Goal: Information Seeking & Learning: Check status

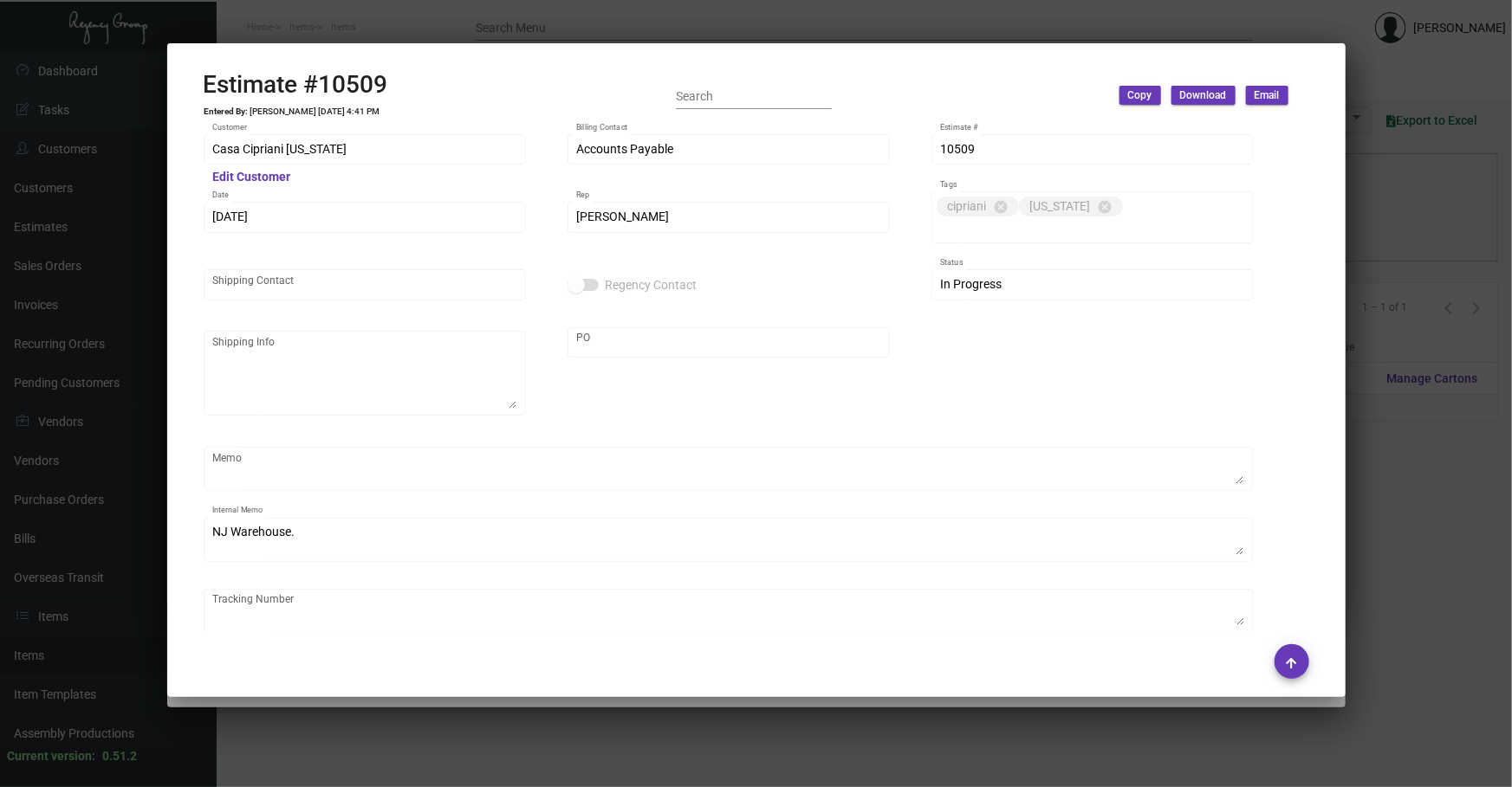
scroll to position [2111, 0]
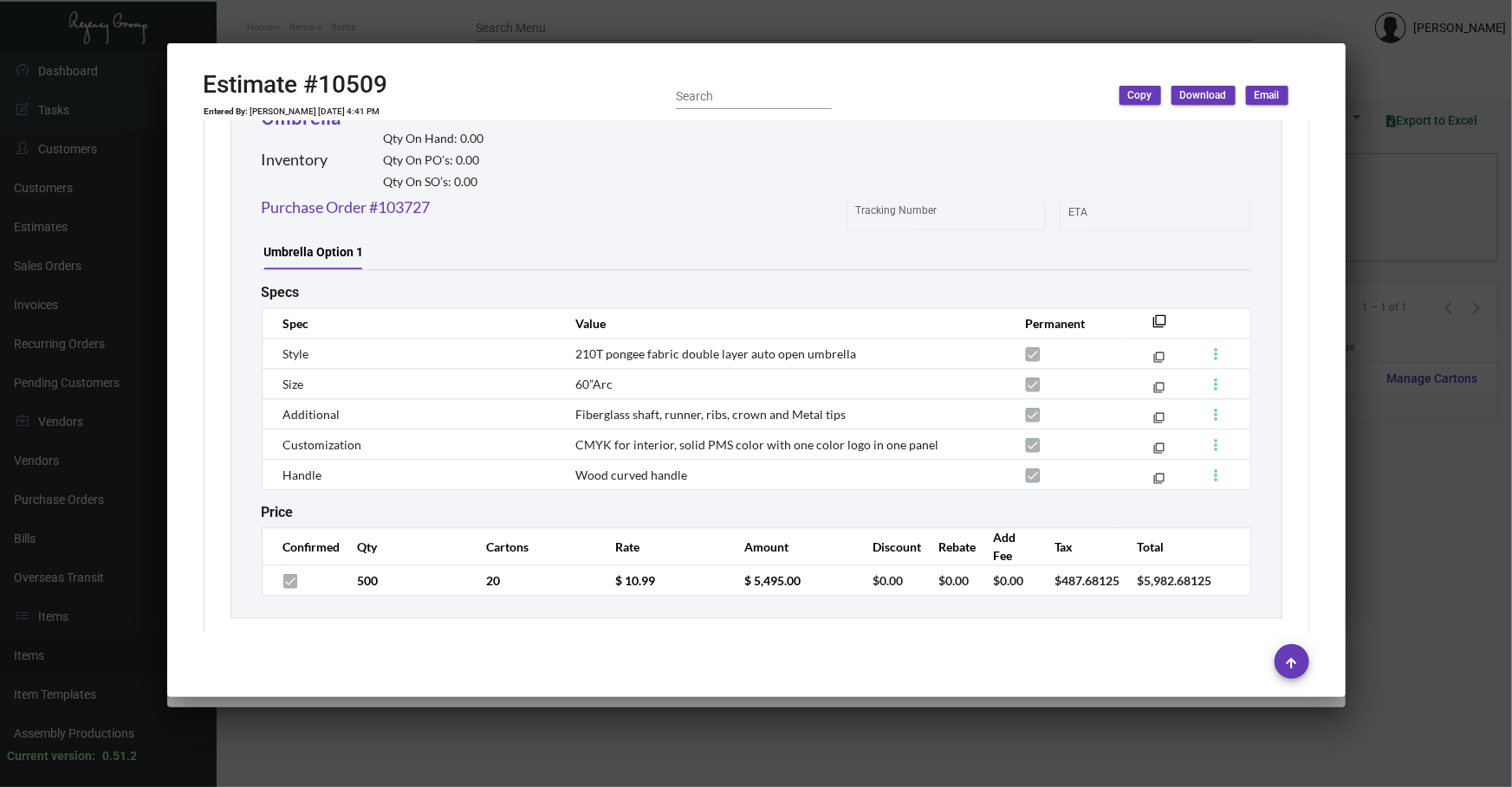
click at [1444, 627] on div at bounding box center [756, 394] width 1512 height 787
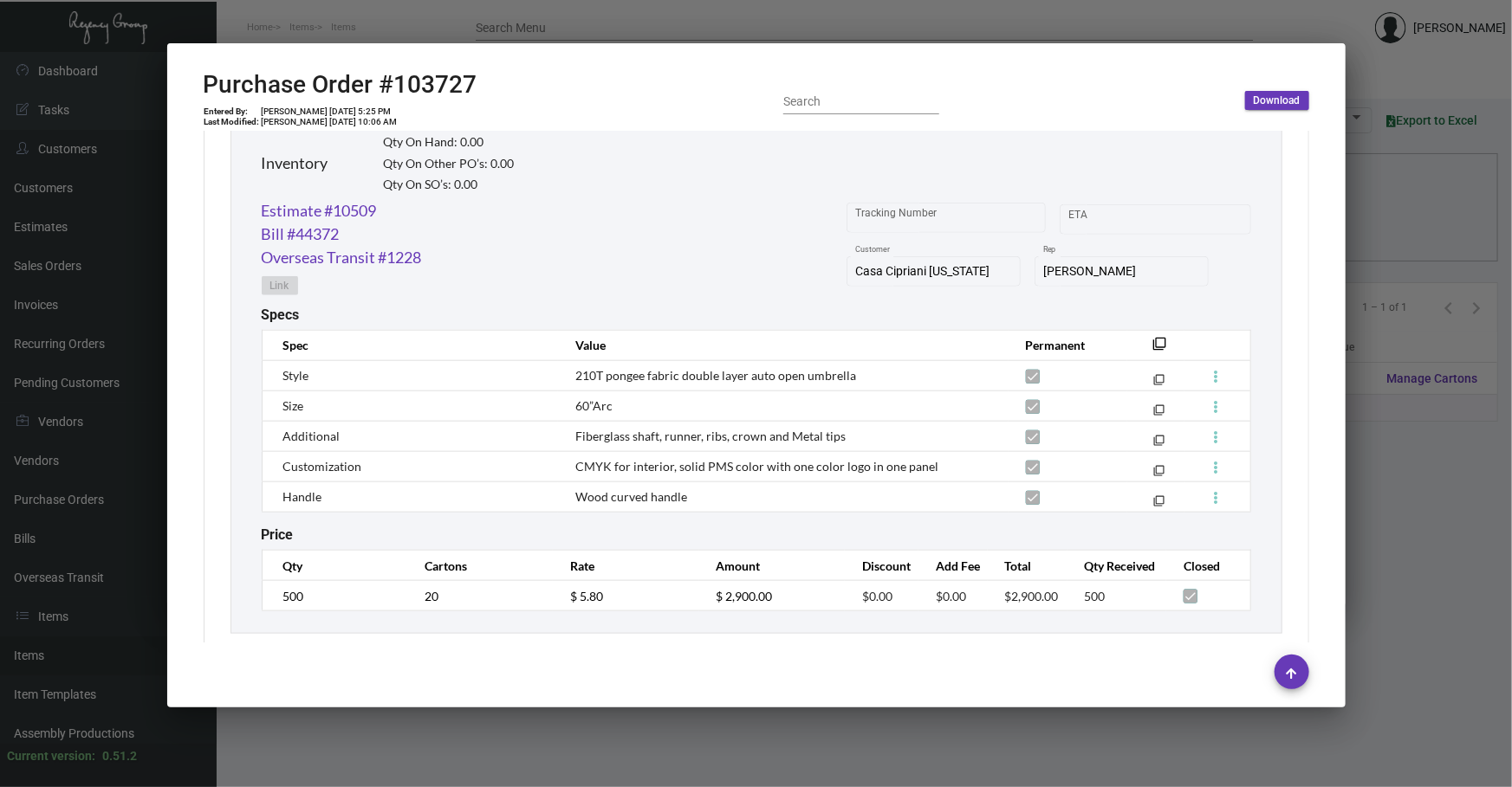
click at [1444, 627] on div at bounding box center [756, 394] width 1512 height 787
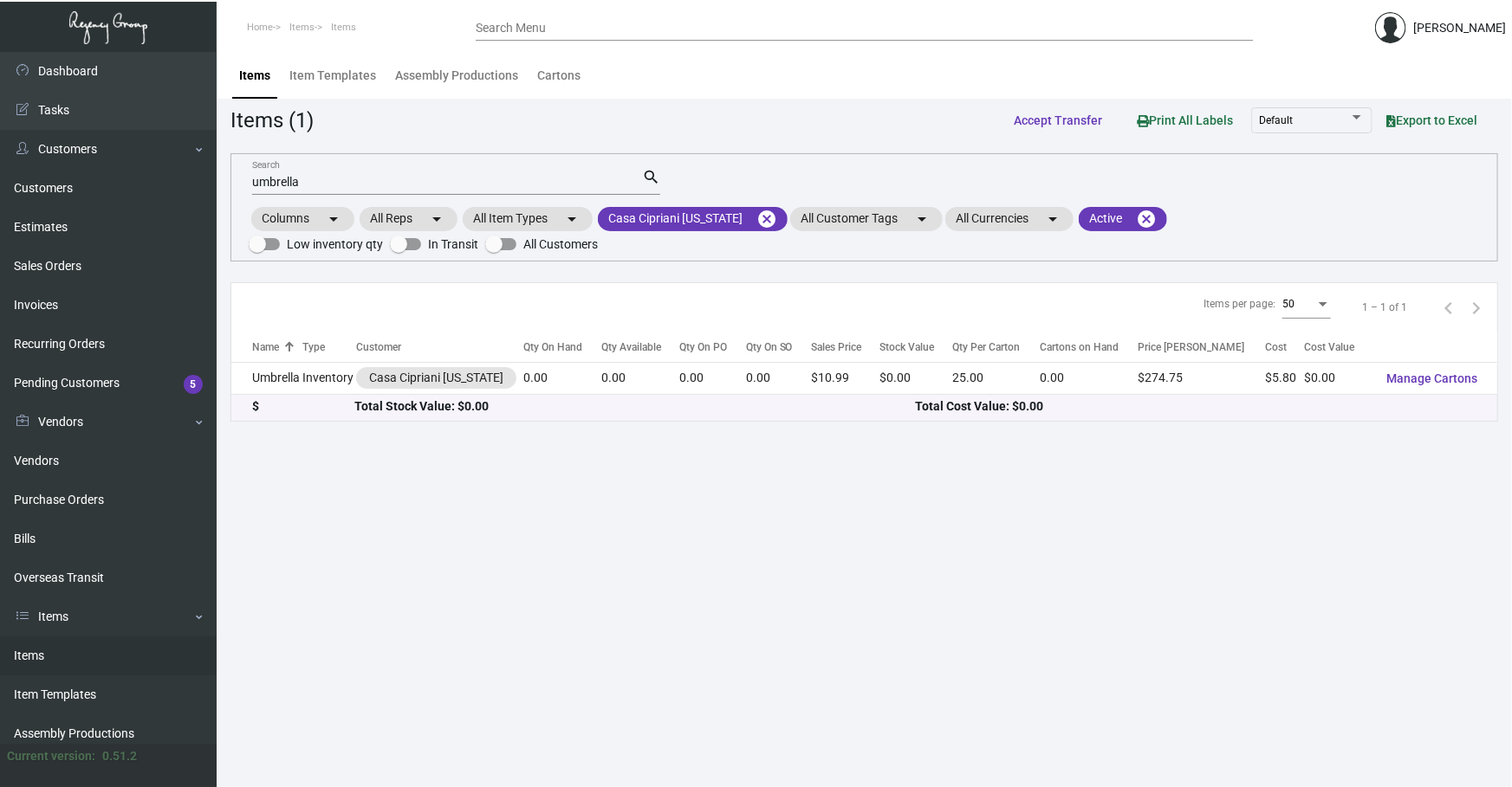
click at [0, 255] on html "Home Items Items Search Menu [PERSON_NAME] Dashboard Dashboard Tasks Customers …" at bounding box center [756, 394] width 1512 height 787
type input "l"
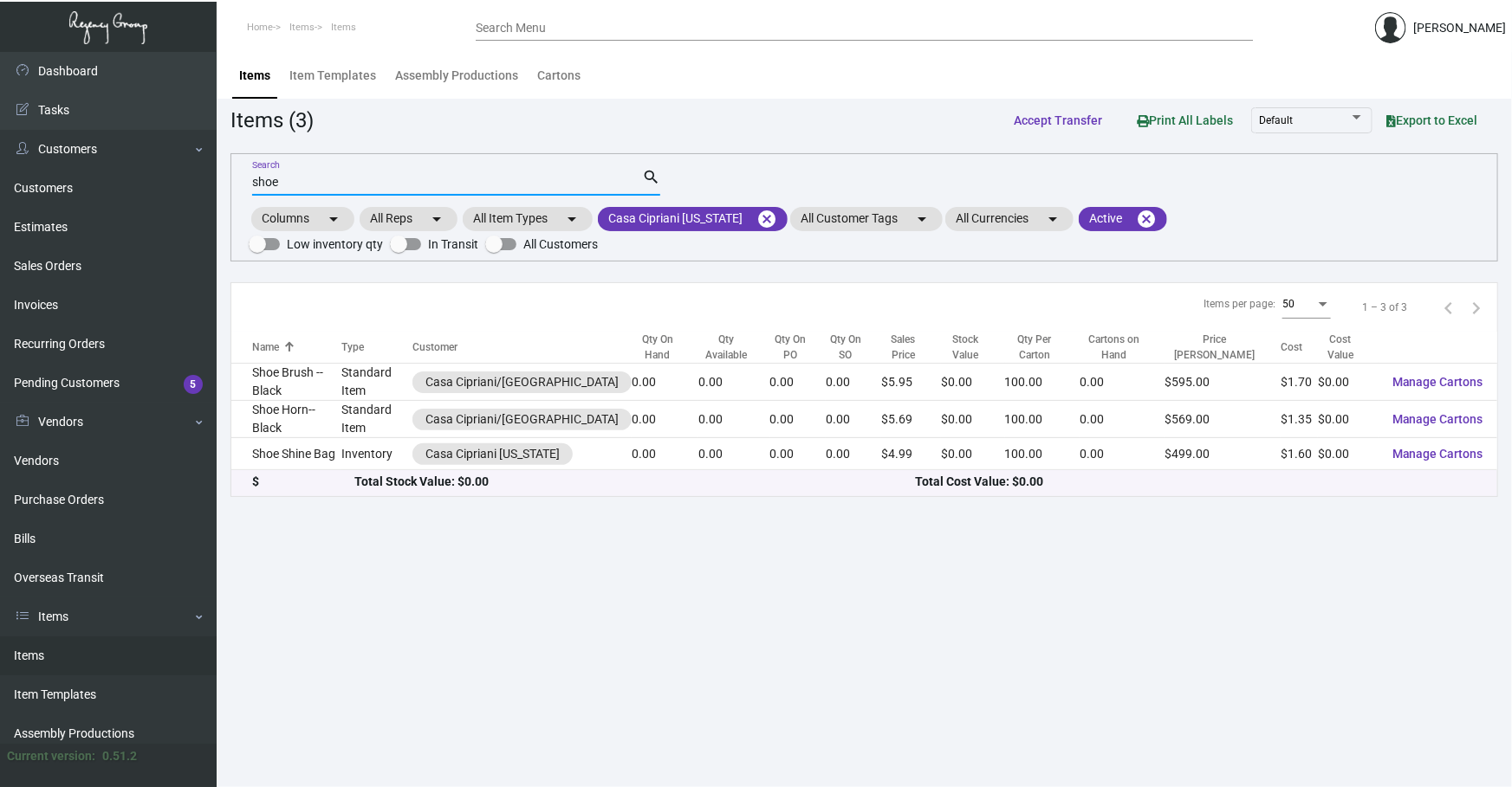
type input "shoe"
click at [1335, 208] on div "Columns arrow_drop_down All Reps arrow_drop_down All Item Types arrow_drop_down…" at bounding box center [864, 230] width 1231 height 51
click at [694, 680] on main "Items Item Templates Assembly Productions Cartons Items (3) Accept Transfer Pri…" at bounding box center [864, 420] width 1295 height 736
click at [777, 218] on mat-chip "Casa Cipriani [US_STATE] cancel" at bounding box center [693, 220] width 190 height 25
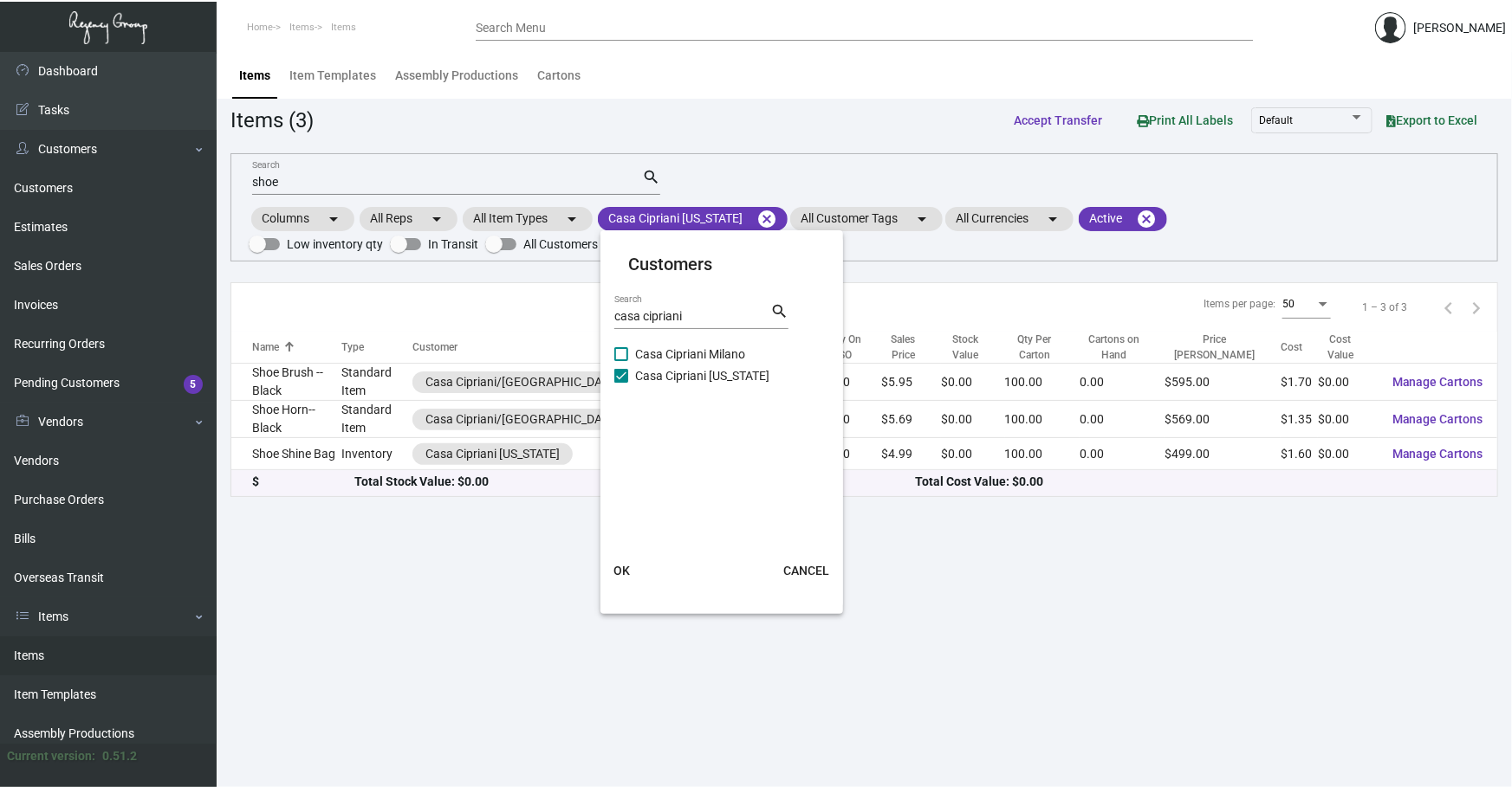
click at [749, 221] on div at bounding box center [756, 394] width 1512 height 787
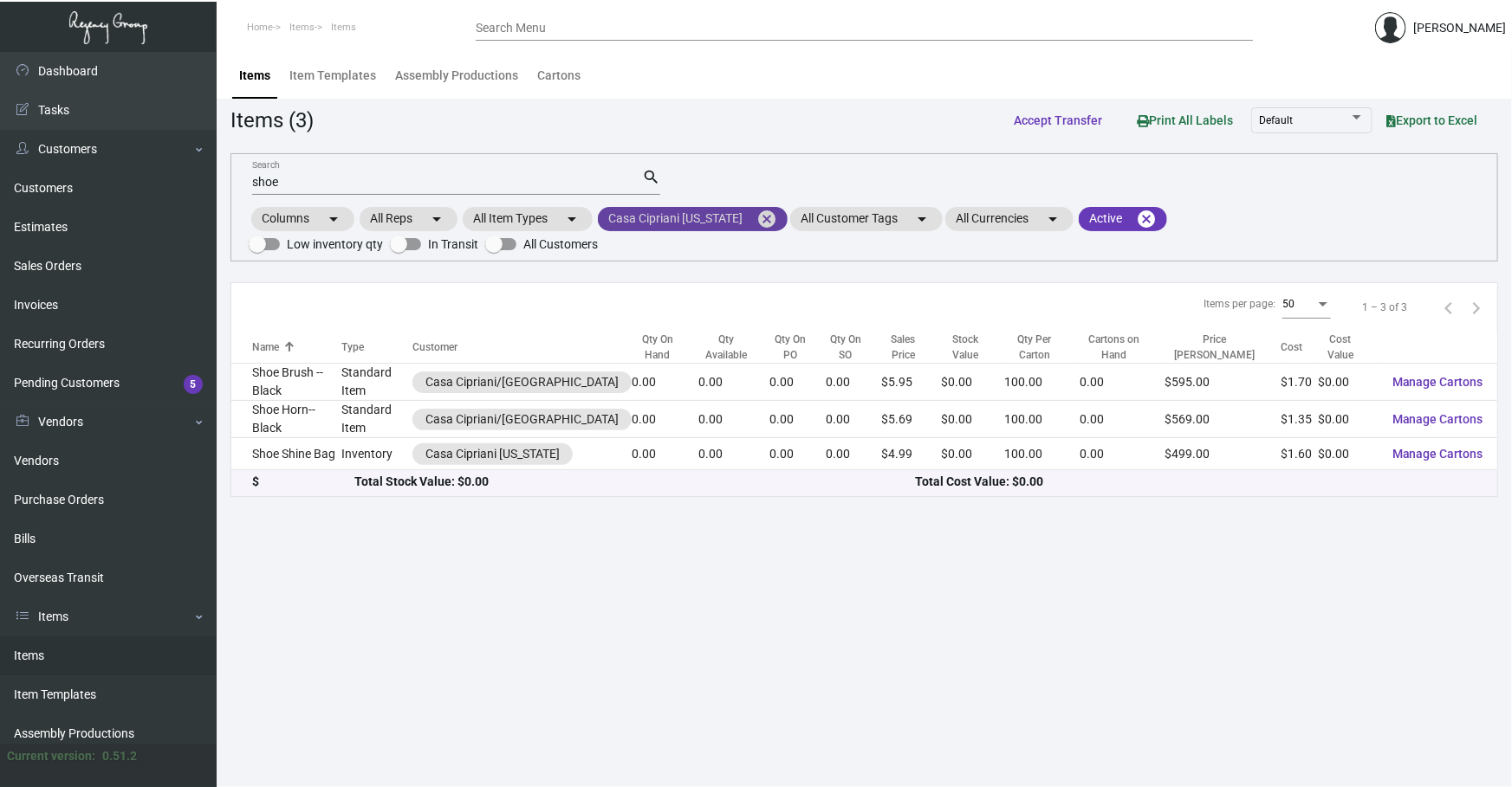
click at [757, 217] on mat-icon "cancel" at bounding box center [767, 220] width 21 height 21
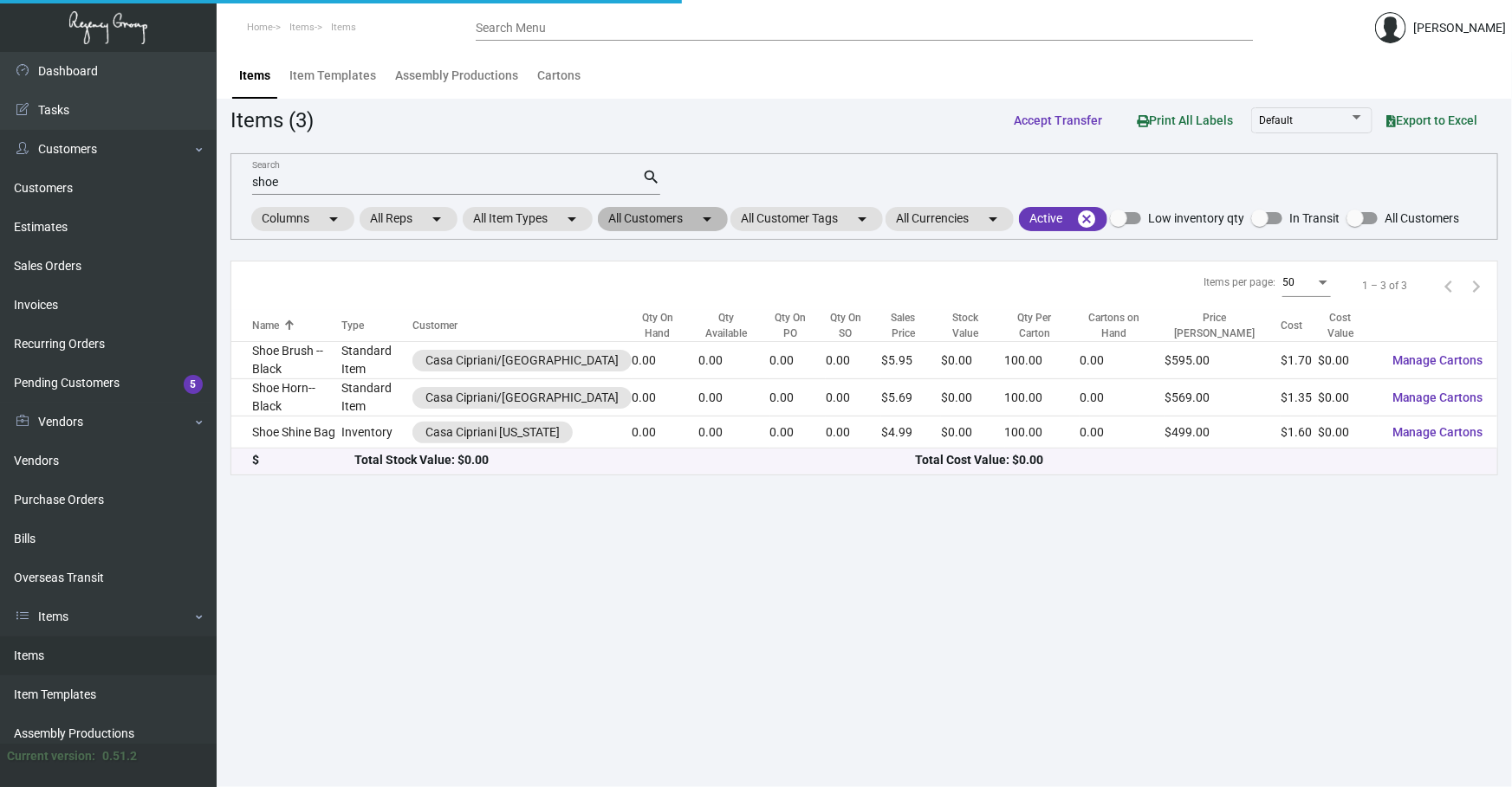
click at [681, 217] on mat-chip "All Customers arrow_drop_down" at bounding box center [663, 220] width 130 height 25
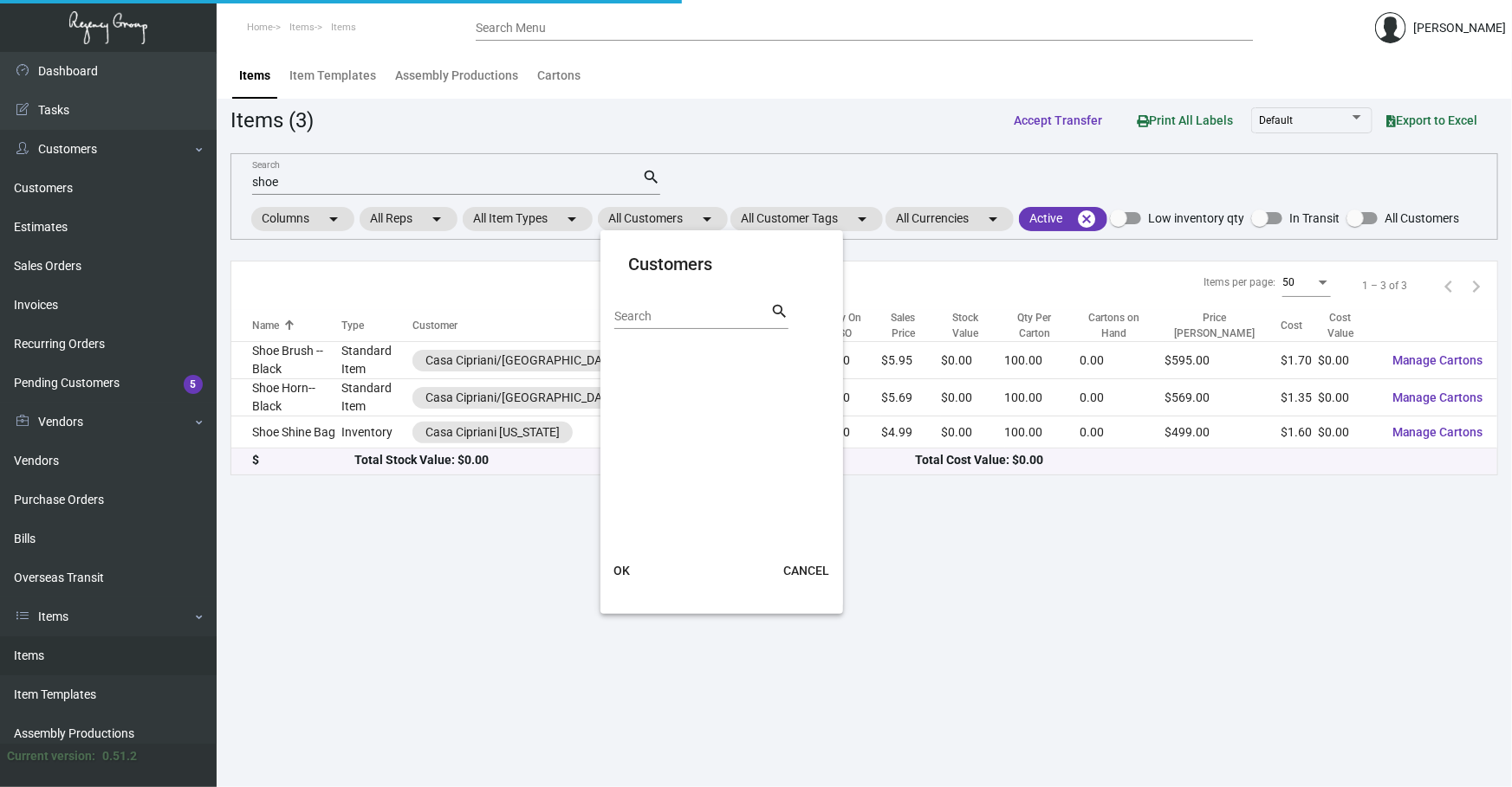
drag, startPoint x: 669, startPoint y: 321, endPoint x: 396, endPoint y: 292, distance: 274.5
click at [475, 304] on div "Customers Search search OK CANCEL" at bounding box center [756, 394] width 1512 height 787
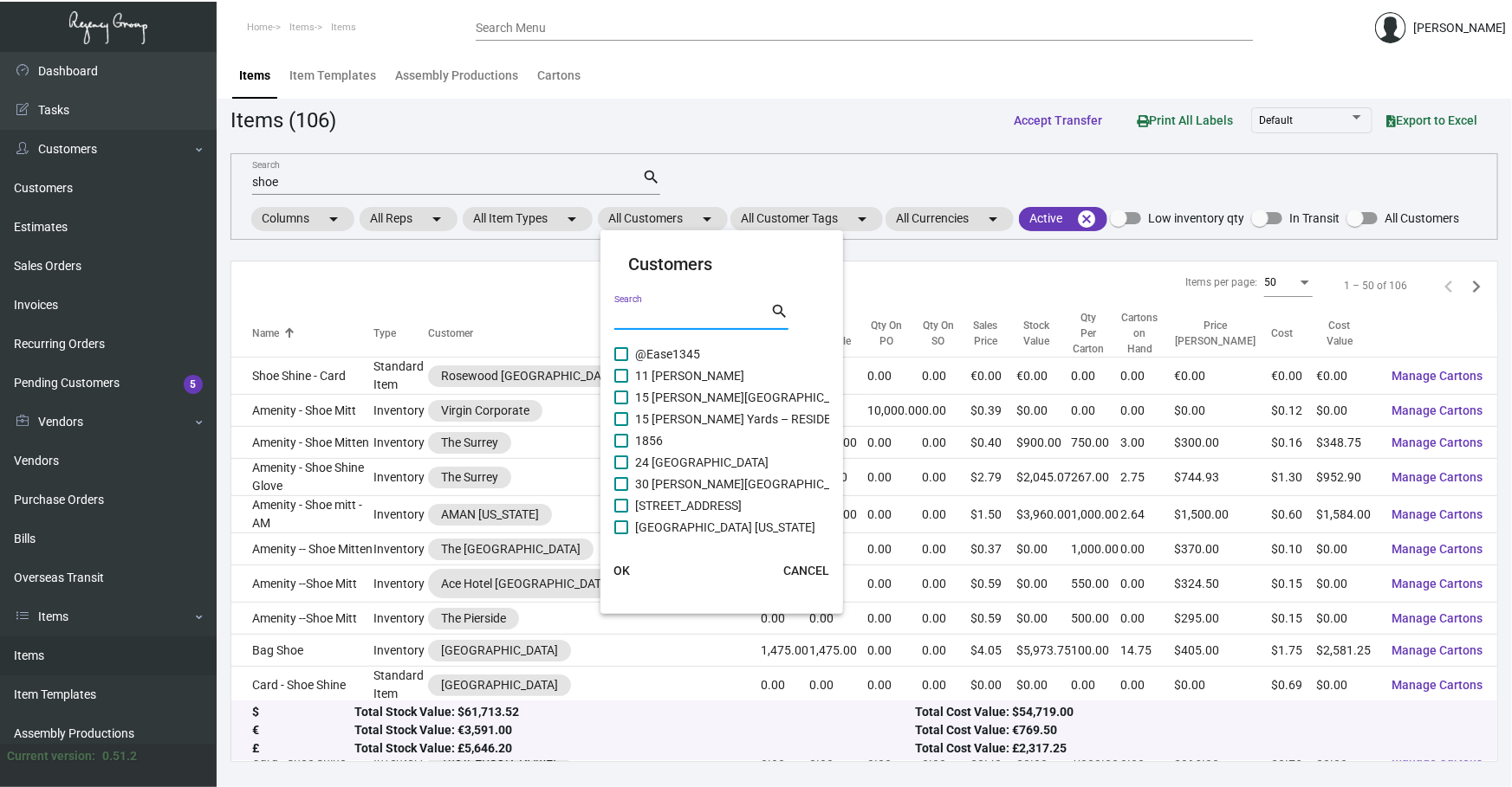
type input "a"
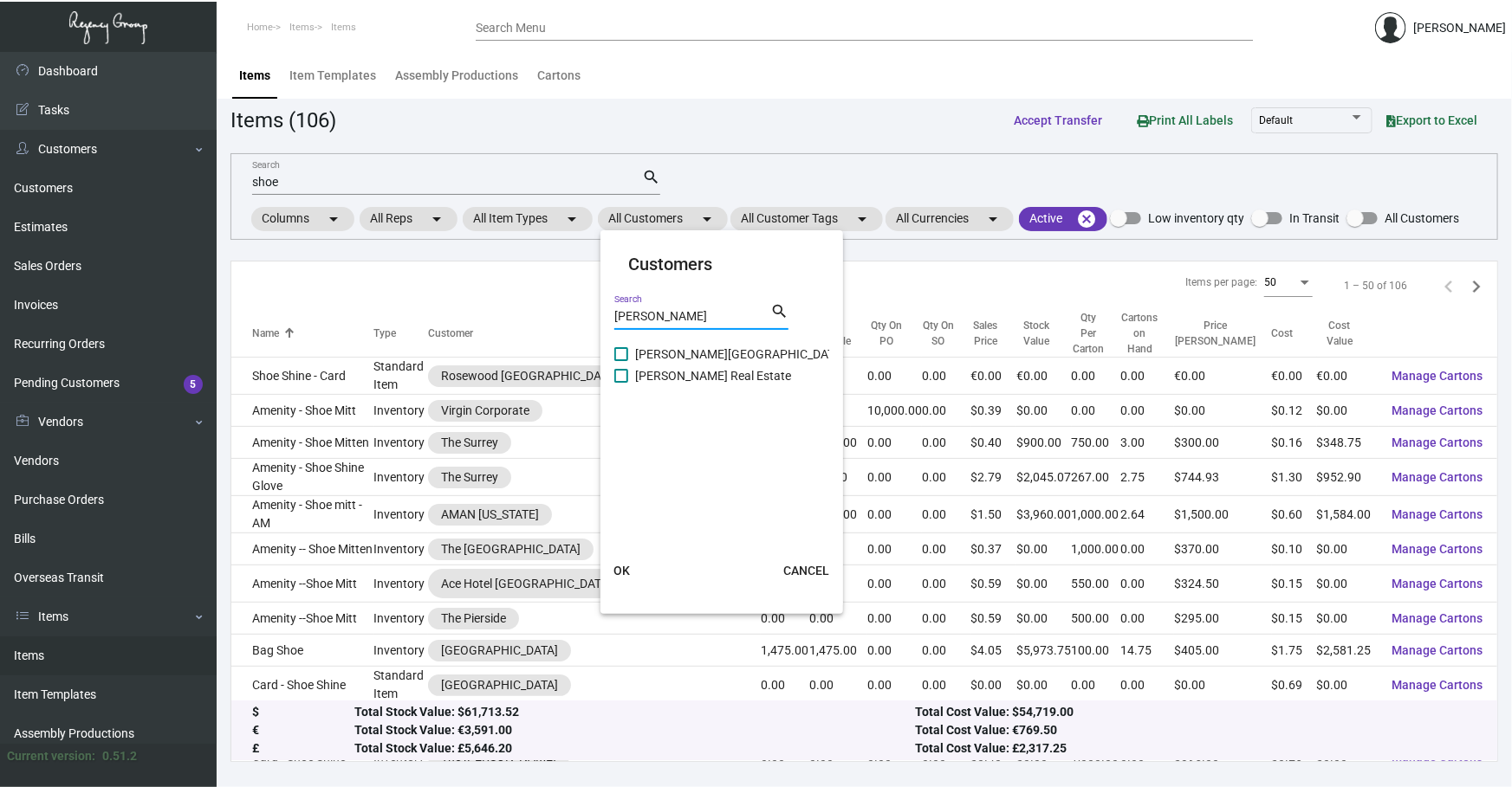
type input "[PERSON_NAME]"
click at [702, 357] on span "[PERSON_NAME][GEOGRAPHIC_DATA]" at bounding box center [740, 355] width 210 height 21
click at [621, 361] on input "[PERSON_NAME][GEOGRAPHIC_DATA]" at bounding box center [620, 361] width 1 height 1
checkbox input "true"
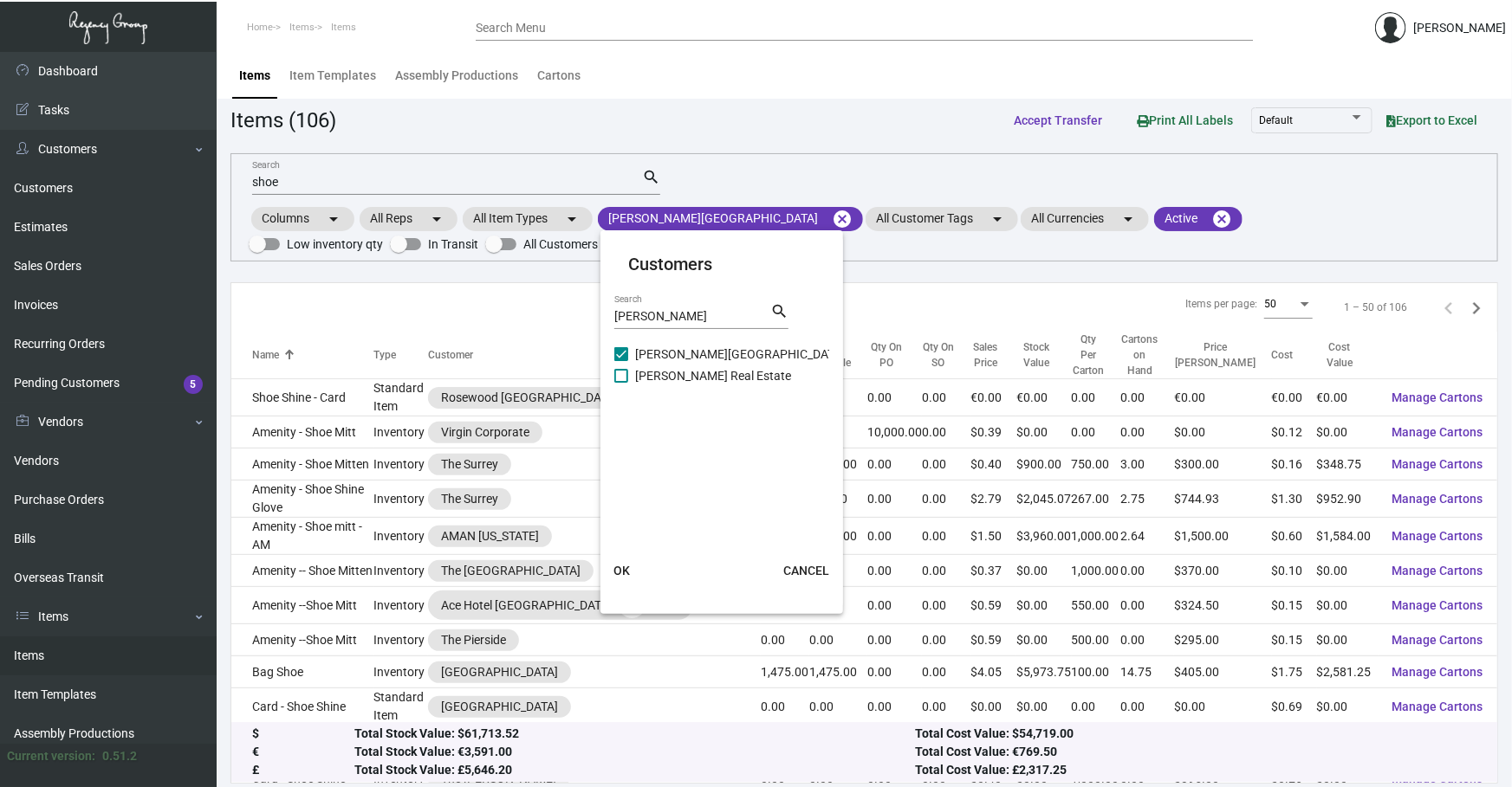
click at [623, 571] on span "OK" at bounding box center [621, 570] width 16 height 14
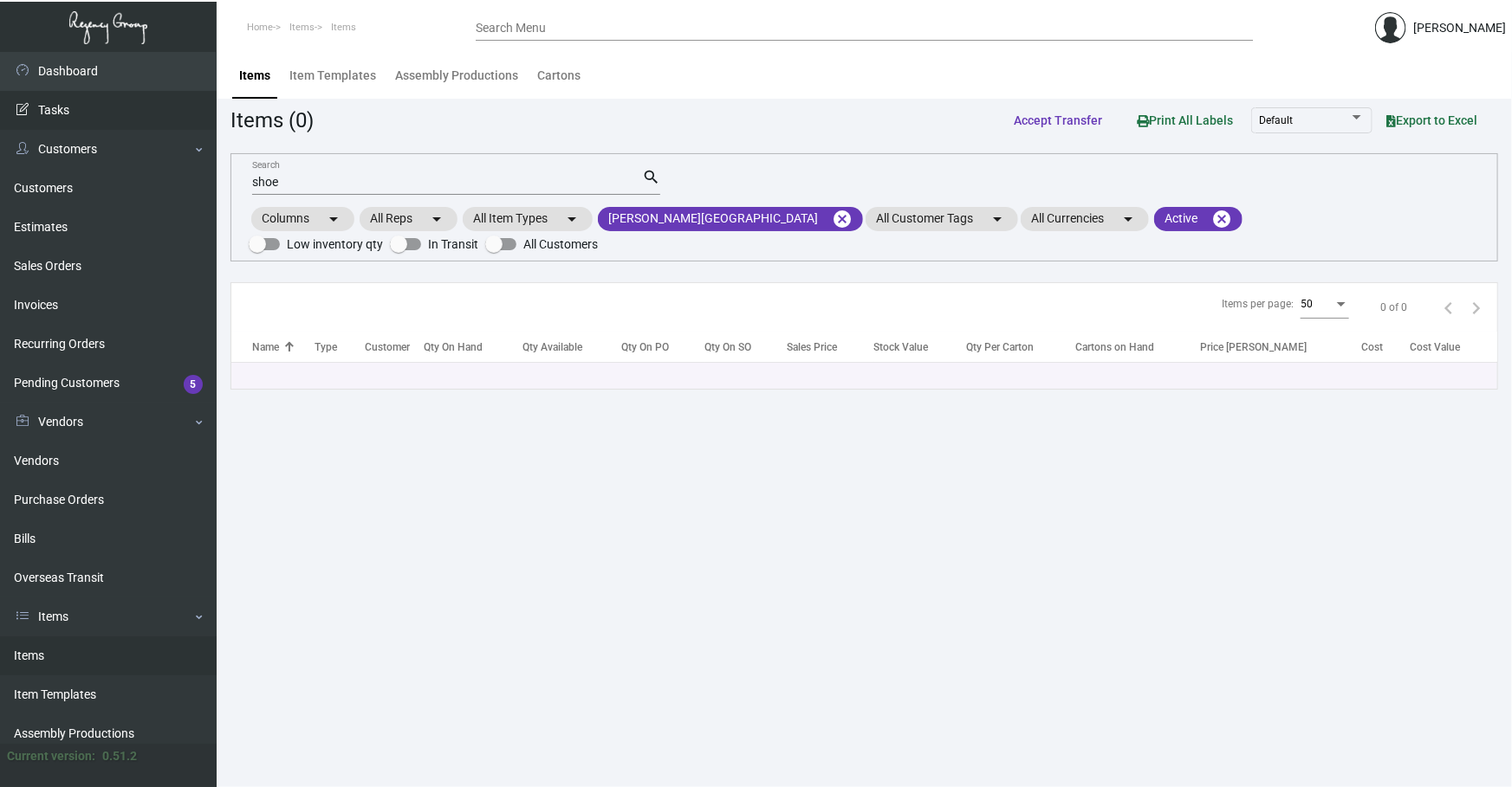
drag, startPoint x: 330, startPoint y: 185, endPoint x: 0, endPoint y: 103, distance: 340.0
click at [68, 176] on div "Dashboard Dashboard Tasks Customers Customers Estimates Sales Orders Invoices R…" at bounding box center [756, 420] width 1512 height 736
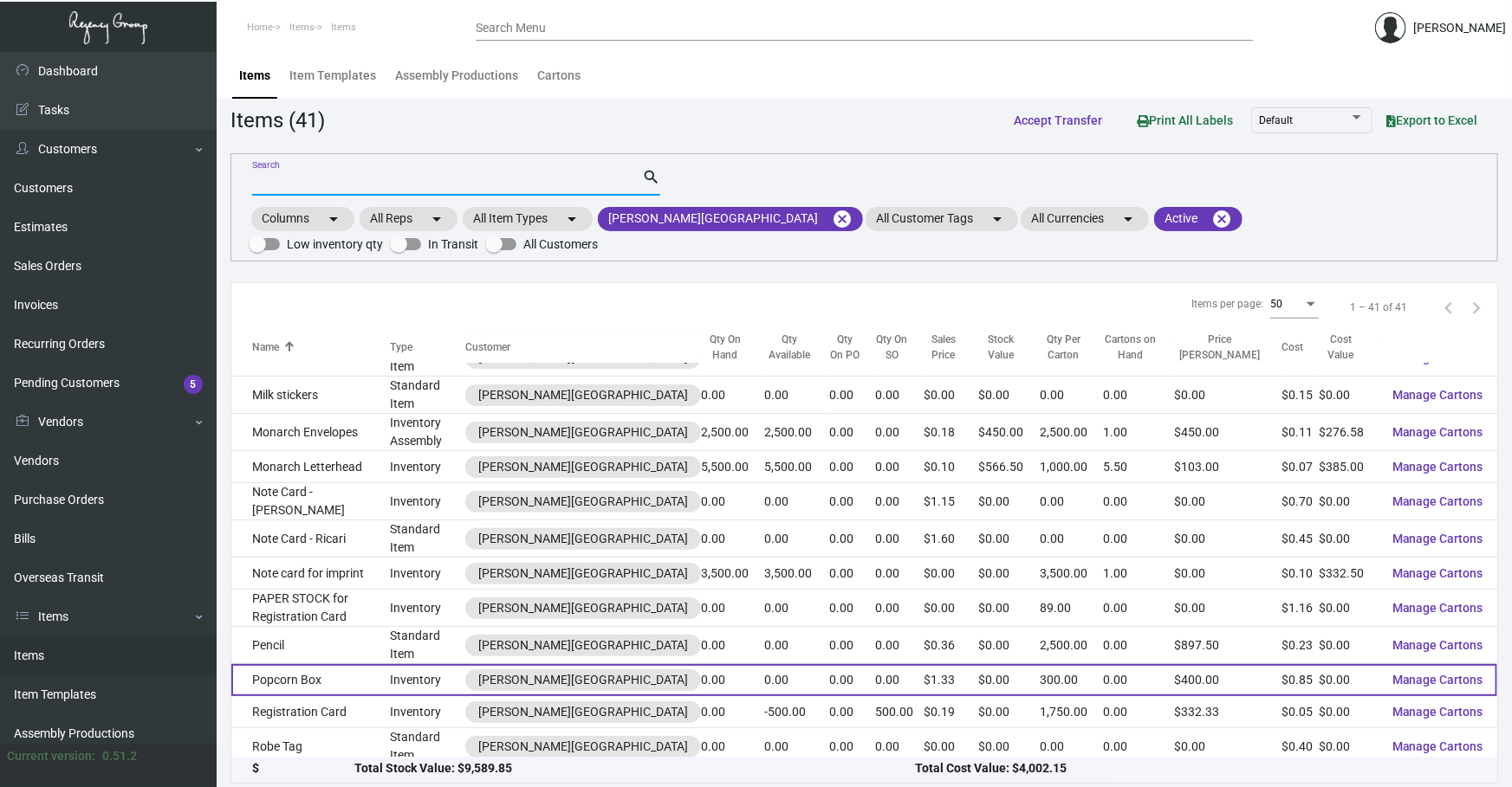
scroll to position [802, 0]
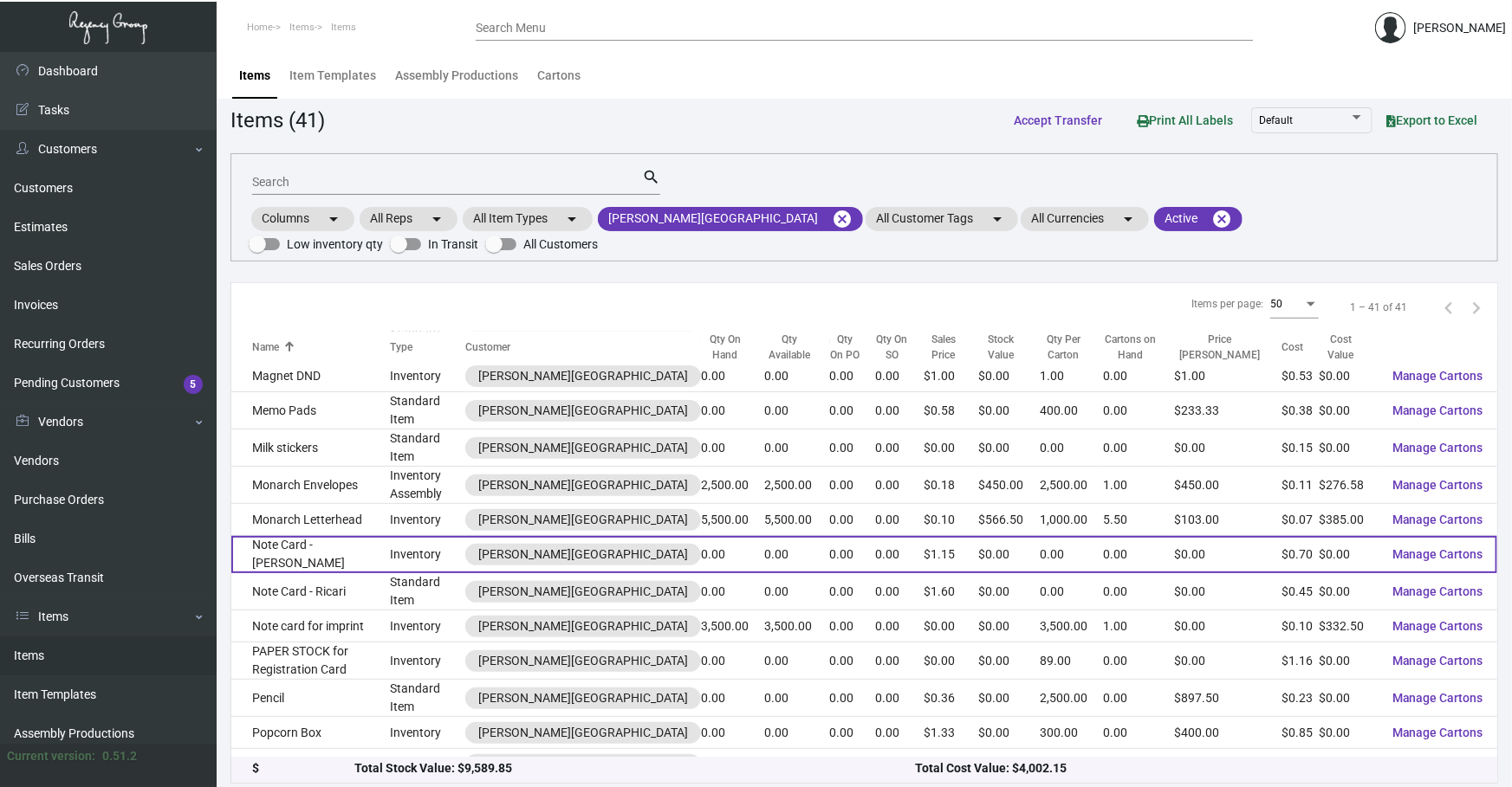
click at [390, 536] on td "Note Card - [PERSON_NAME]" at bounding box center [310, 554] width 159 height 37
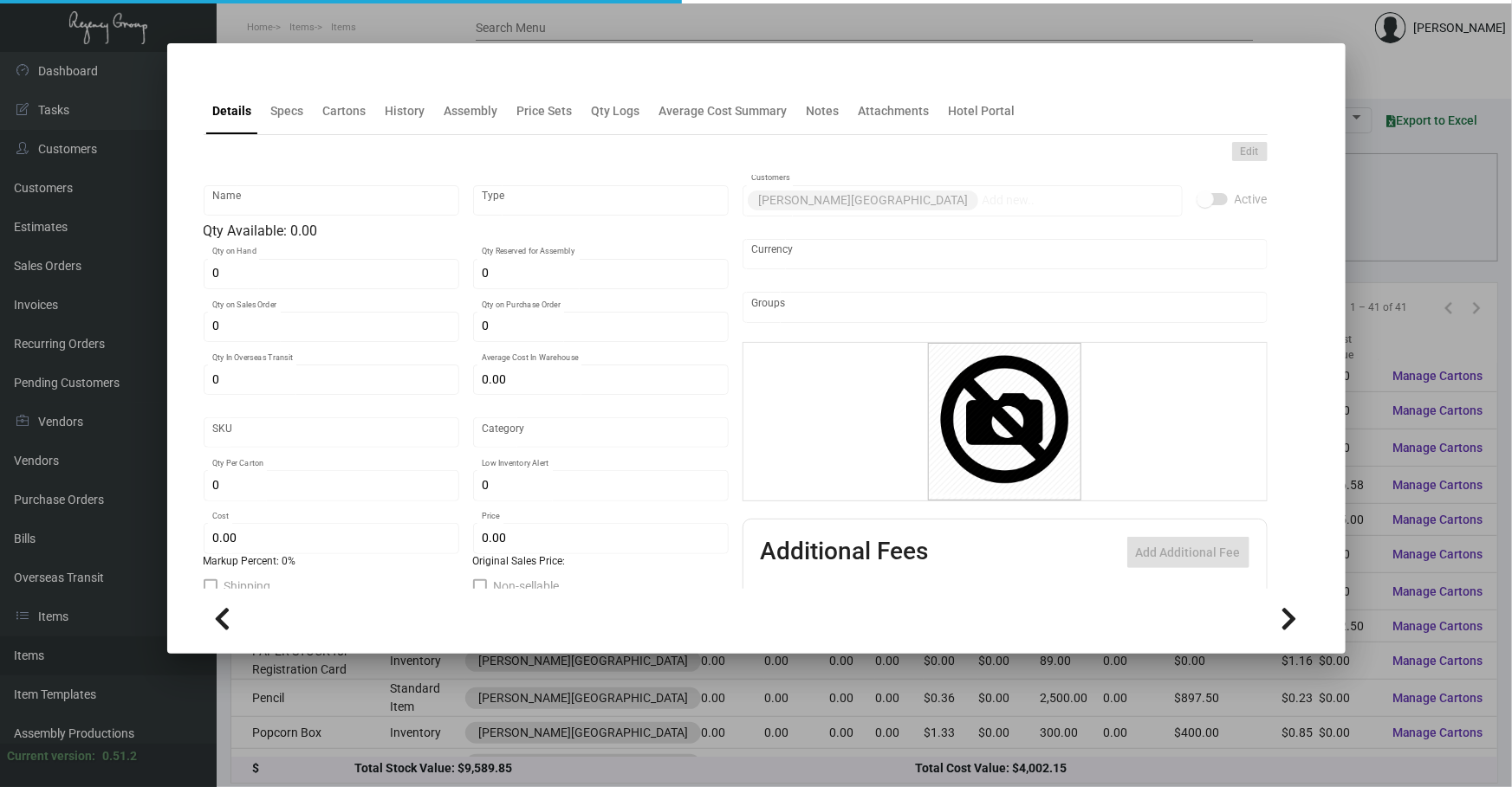
type input "Note Card - [PERSON_NAME]"
type input "Inventory"
type input "$ 0.00"
type input "Standard"
type input "$ 0.70124"
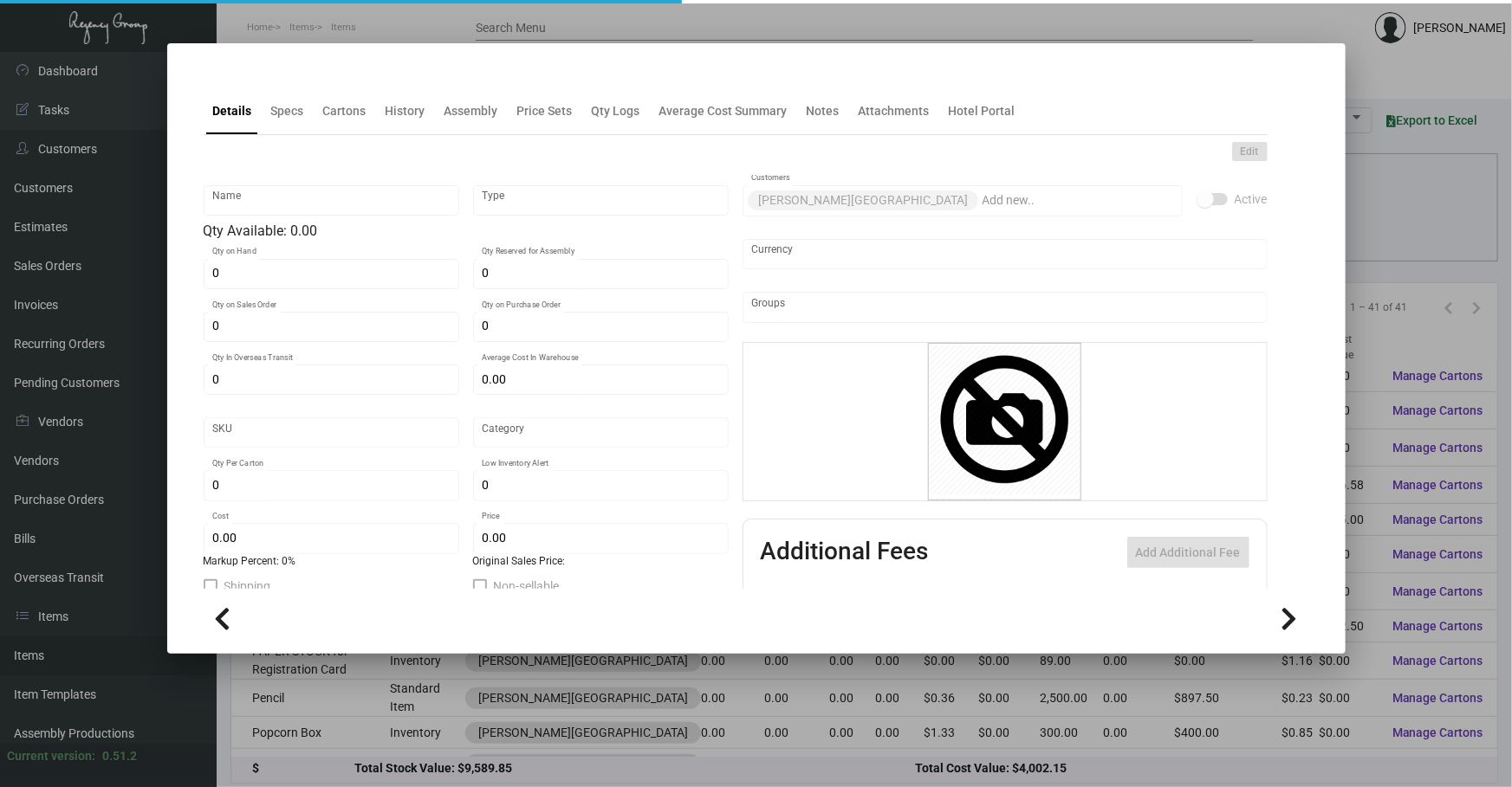
type input "$ 1.15"
checkbox input "true"
type input "United States Dollar $"
click at [307, 115] on div "Specs" at bounding box center [287, 111] width 47 height 42
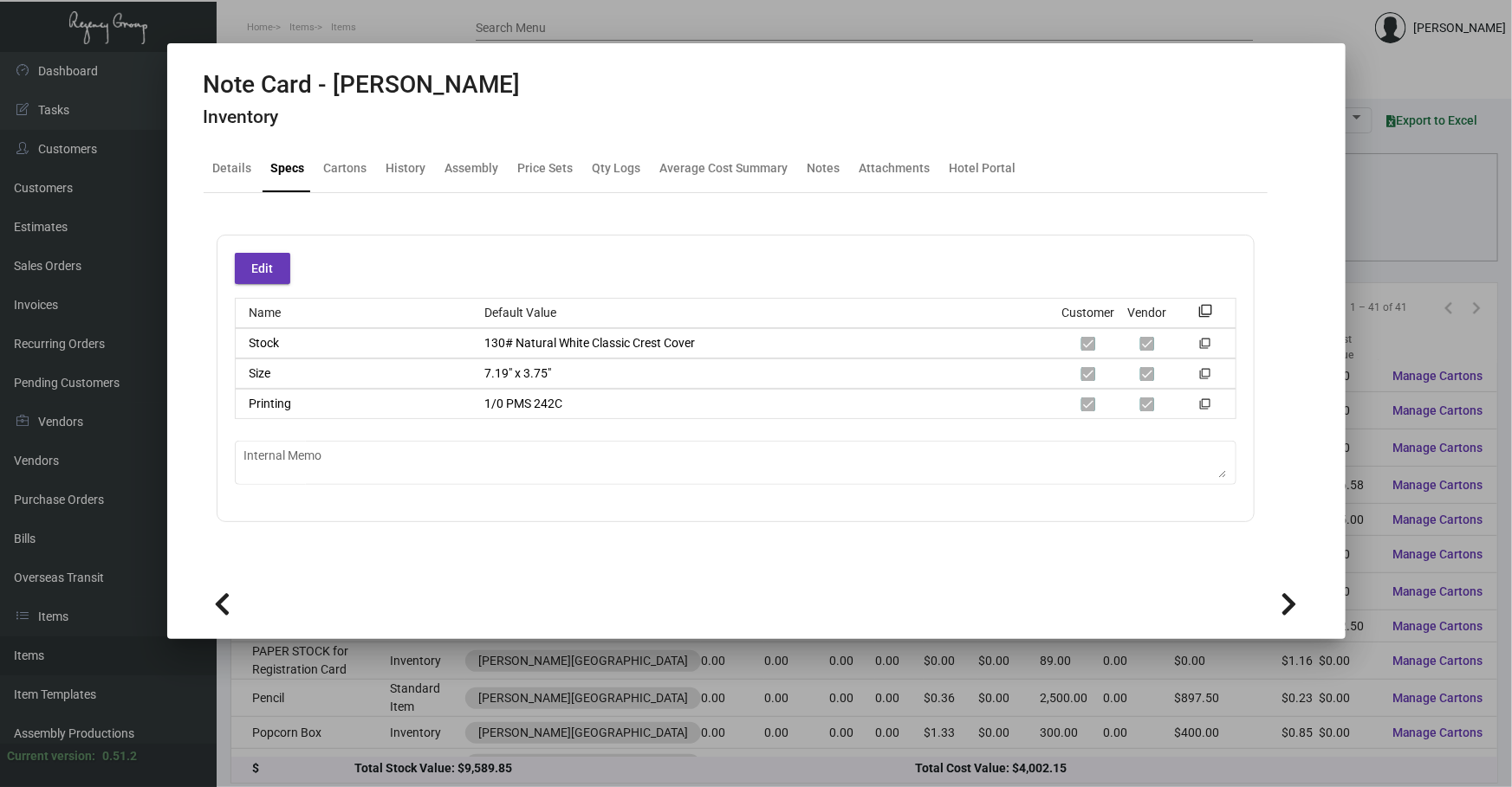
click at [589, 742] on div at bounding box center [756, 394] width 1512 height 787
click at [589, 759] on div "Total Stock Value: $9,589.85" at bounding box center [635, 768] width 561 height 18
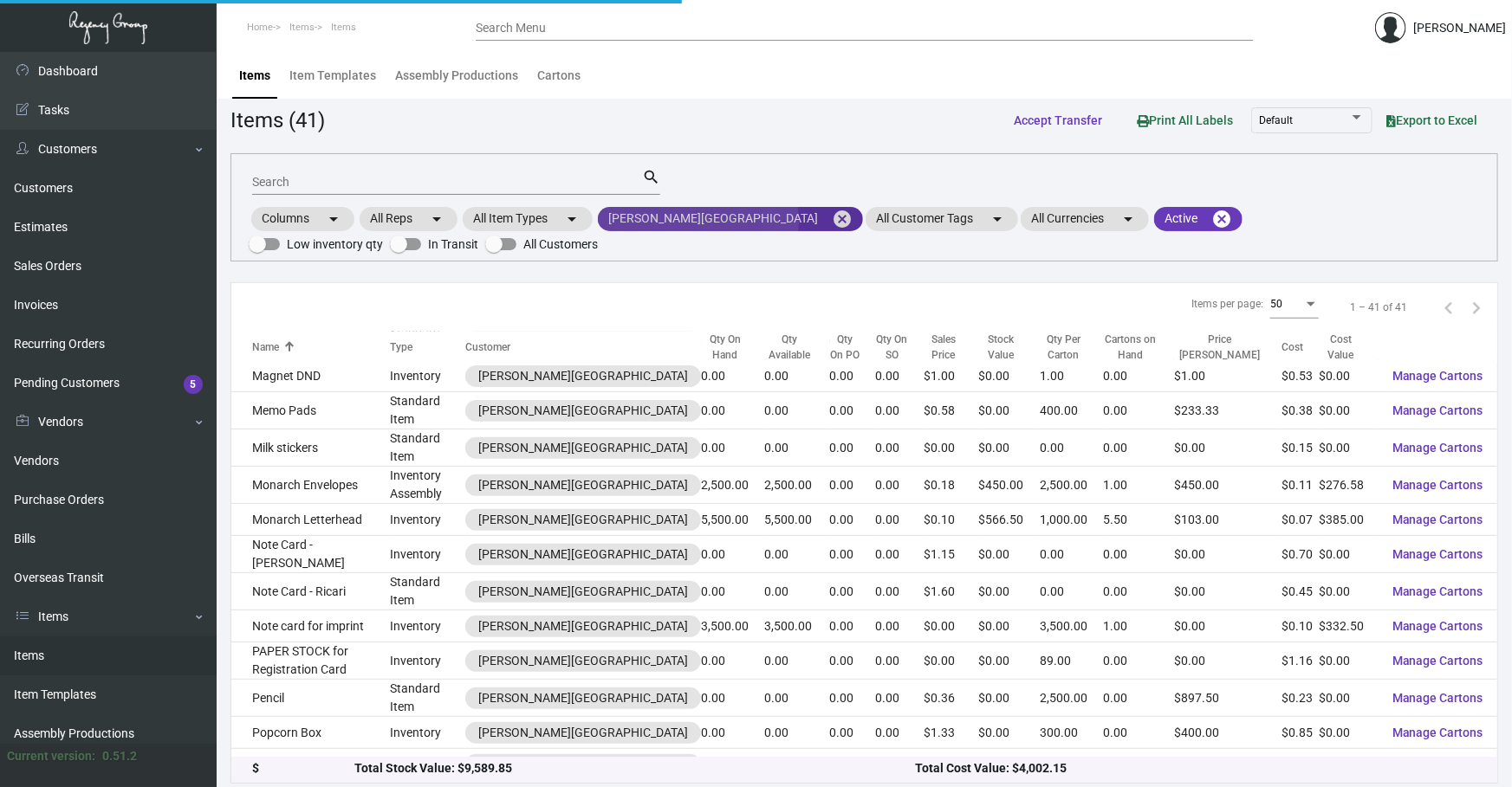
click at [832, 220] on mat-icon "cancel" at bounding box center [843, 220] width 21 height 21
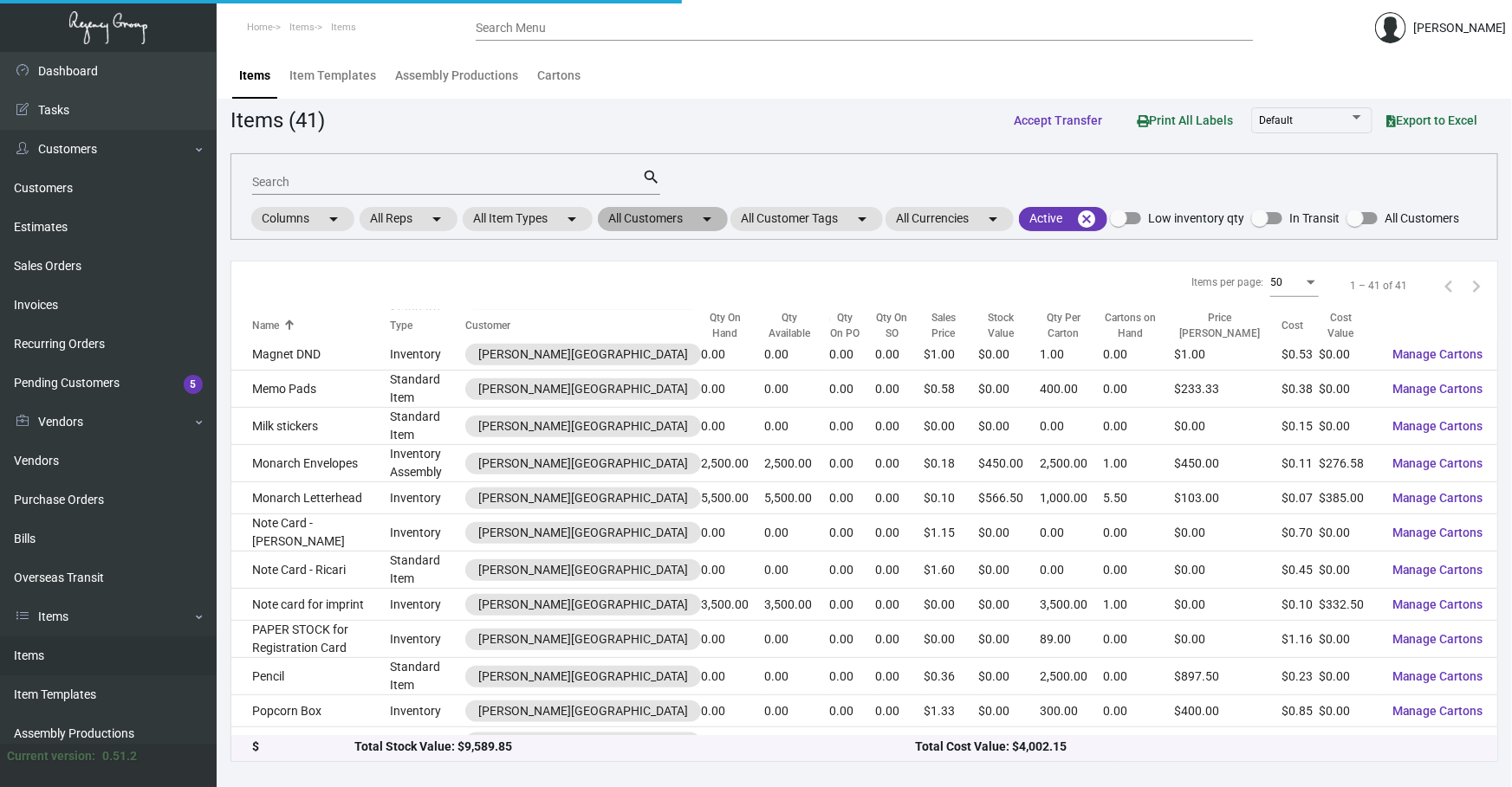
click at [693, 221] on mat-chip "All Customers arrow_drop_down" at bounding box center [663, 220] width 130 height 25
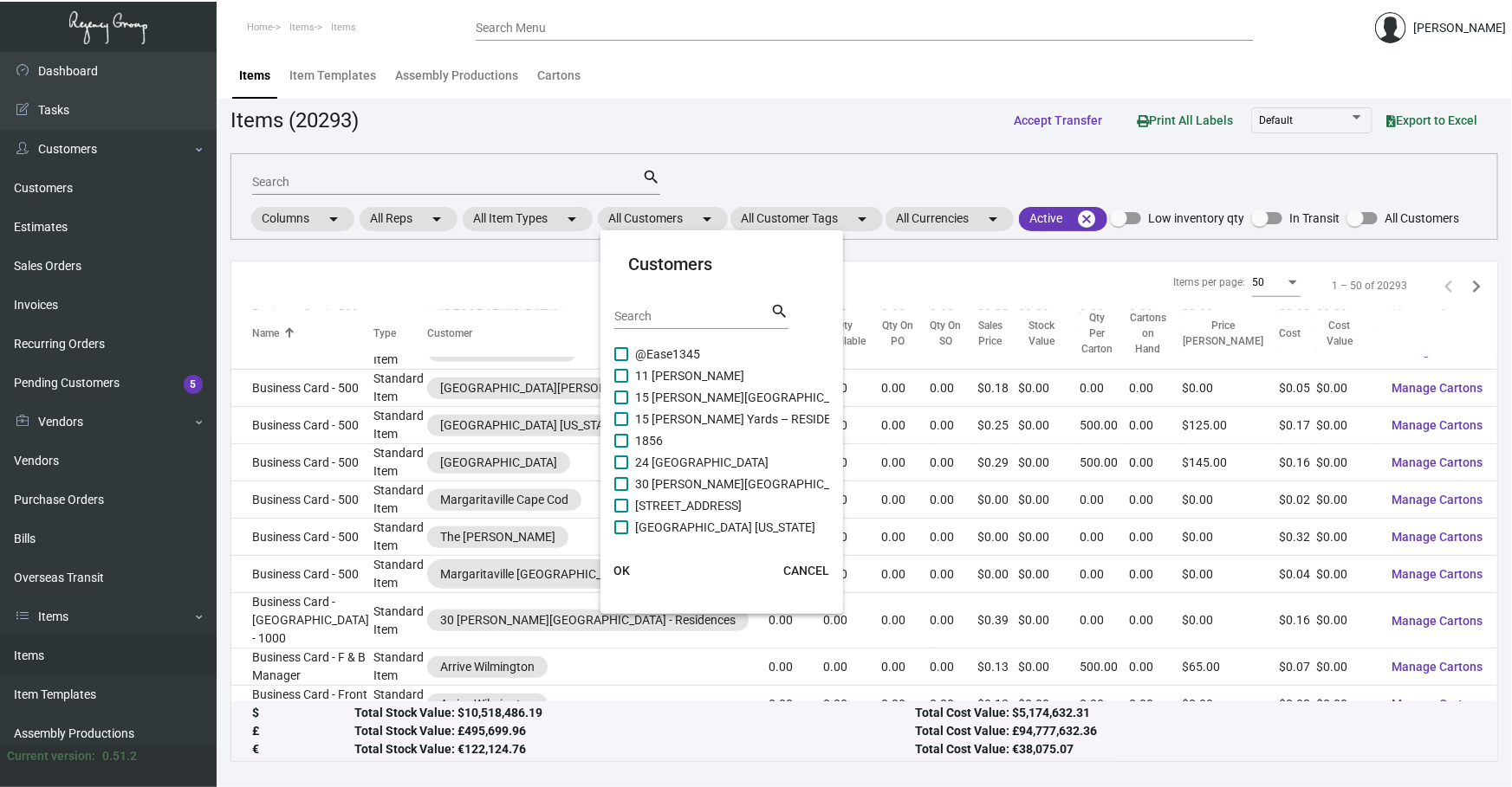
click at [665, 320] on input "Search" at bounding box center [692, 317] width 156 height 14
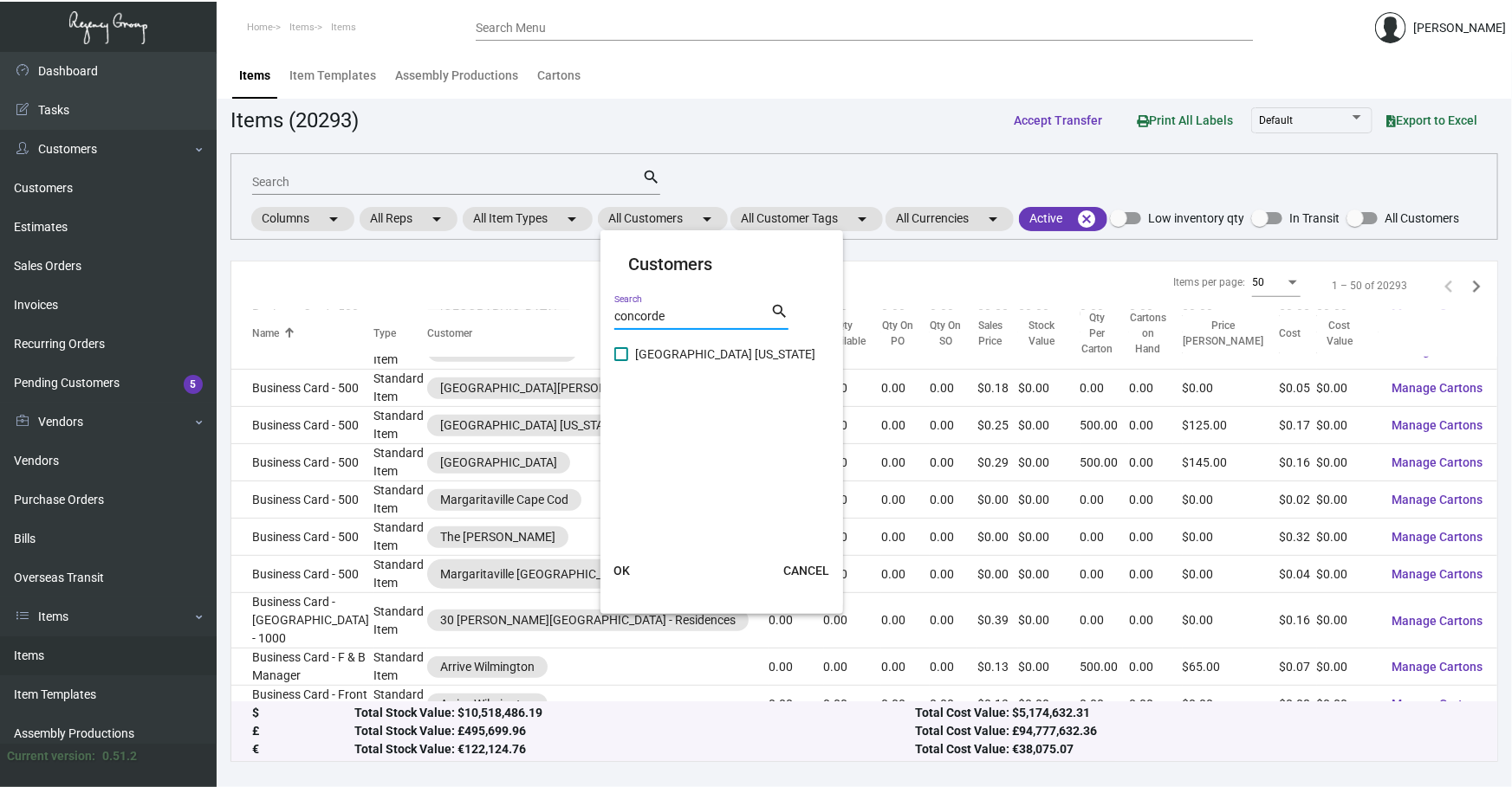
type input "concorde"
click at [635, 349] on span "[GEOGRAPHIC_DATA] [US_STATE]" at bounding box center [726, 355] width 181 height 21
click at [621, 361] on input "[GEOGRAPHIC_DATA] [US_STATE]" at bounding box center [620, 361] width 1 height 1
checkbox input "true"
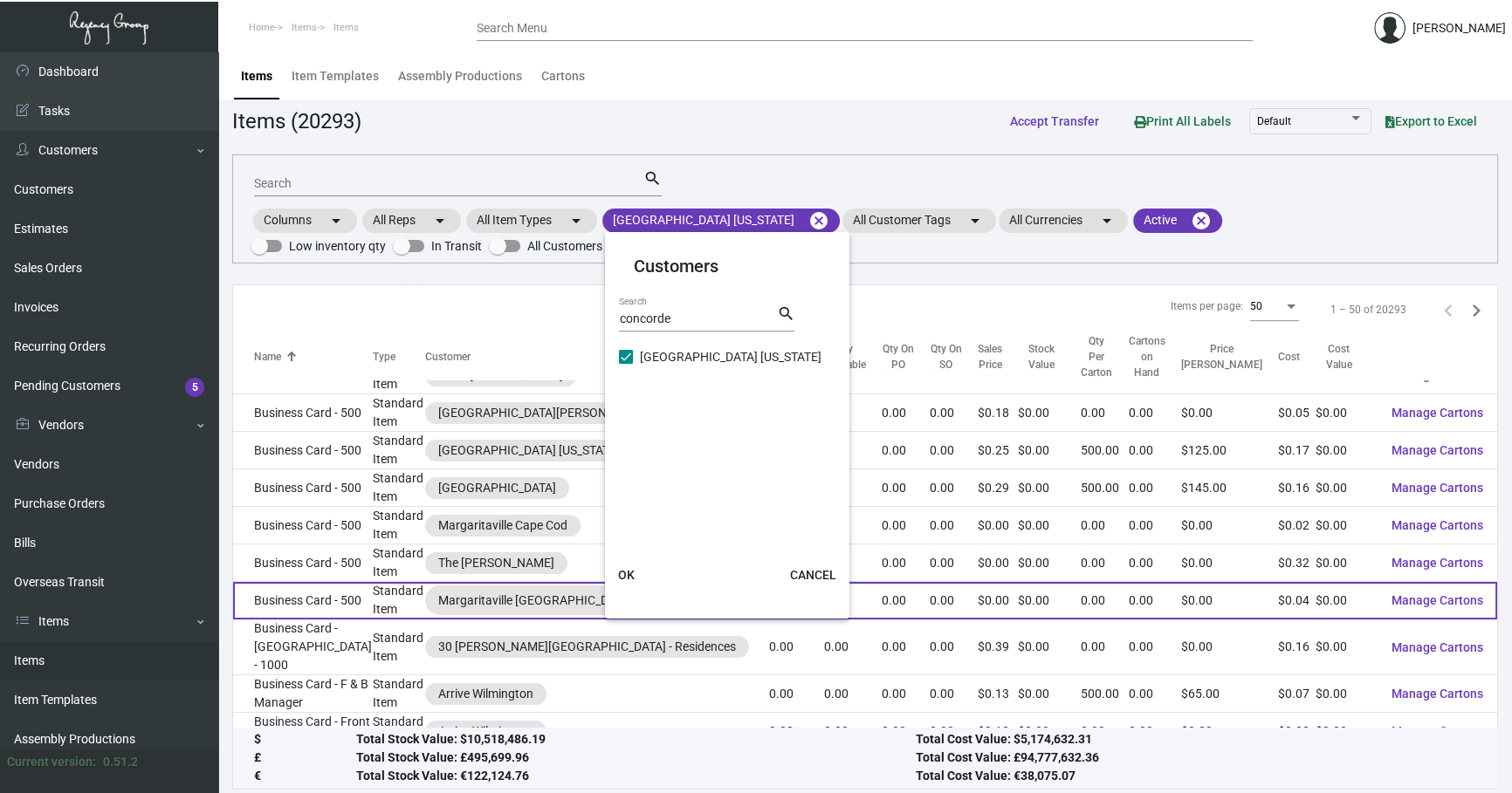
click at [644, 580] on button "OK" at bounding box center [626, 575] width 56 height 32
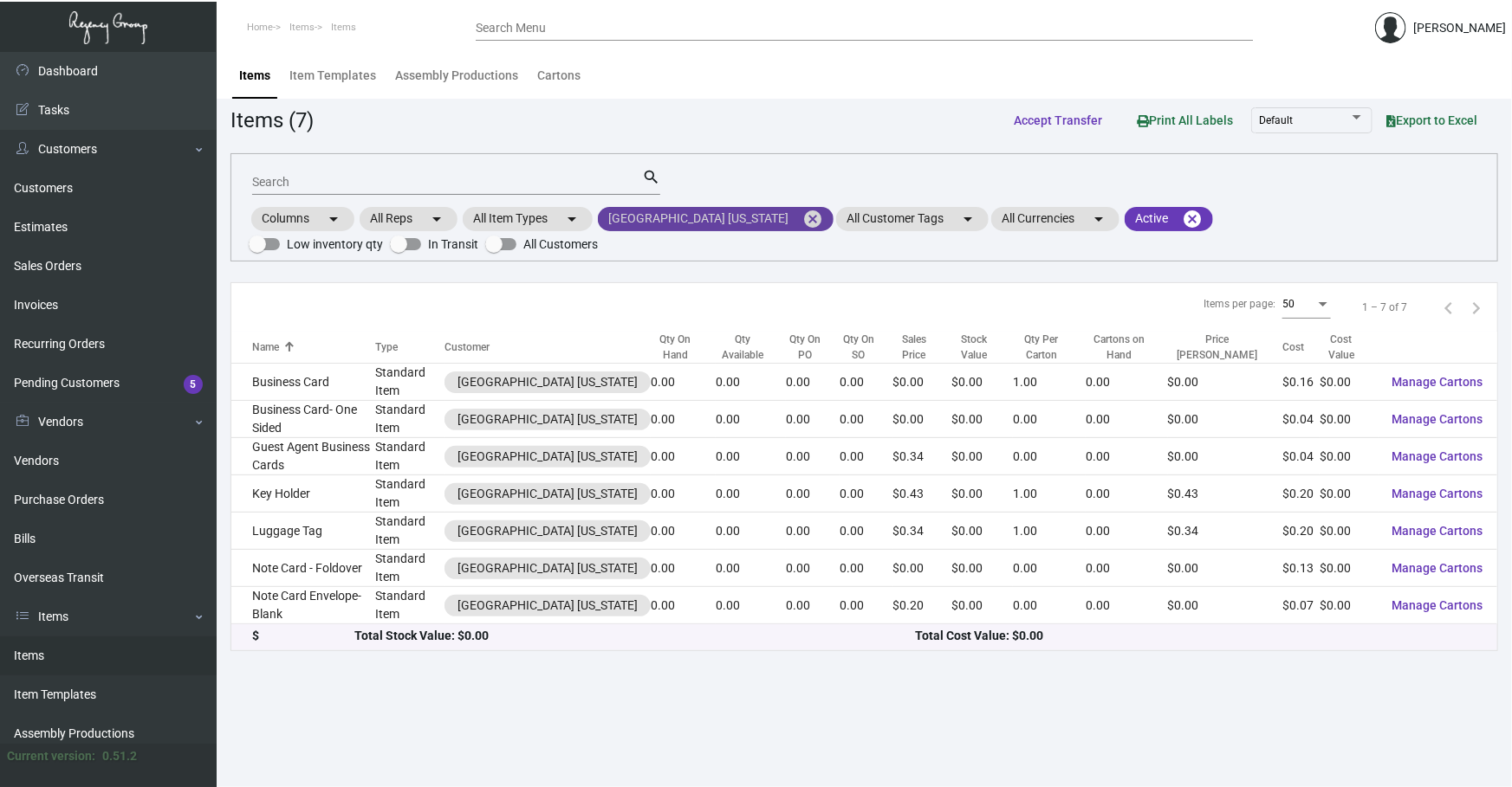
click at [803, 227] on mat-icon "cancel" at bounding box center [813, 220] width 21 height 21
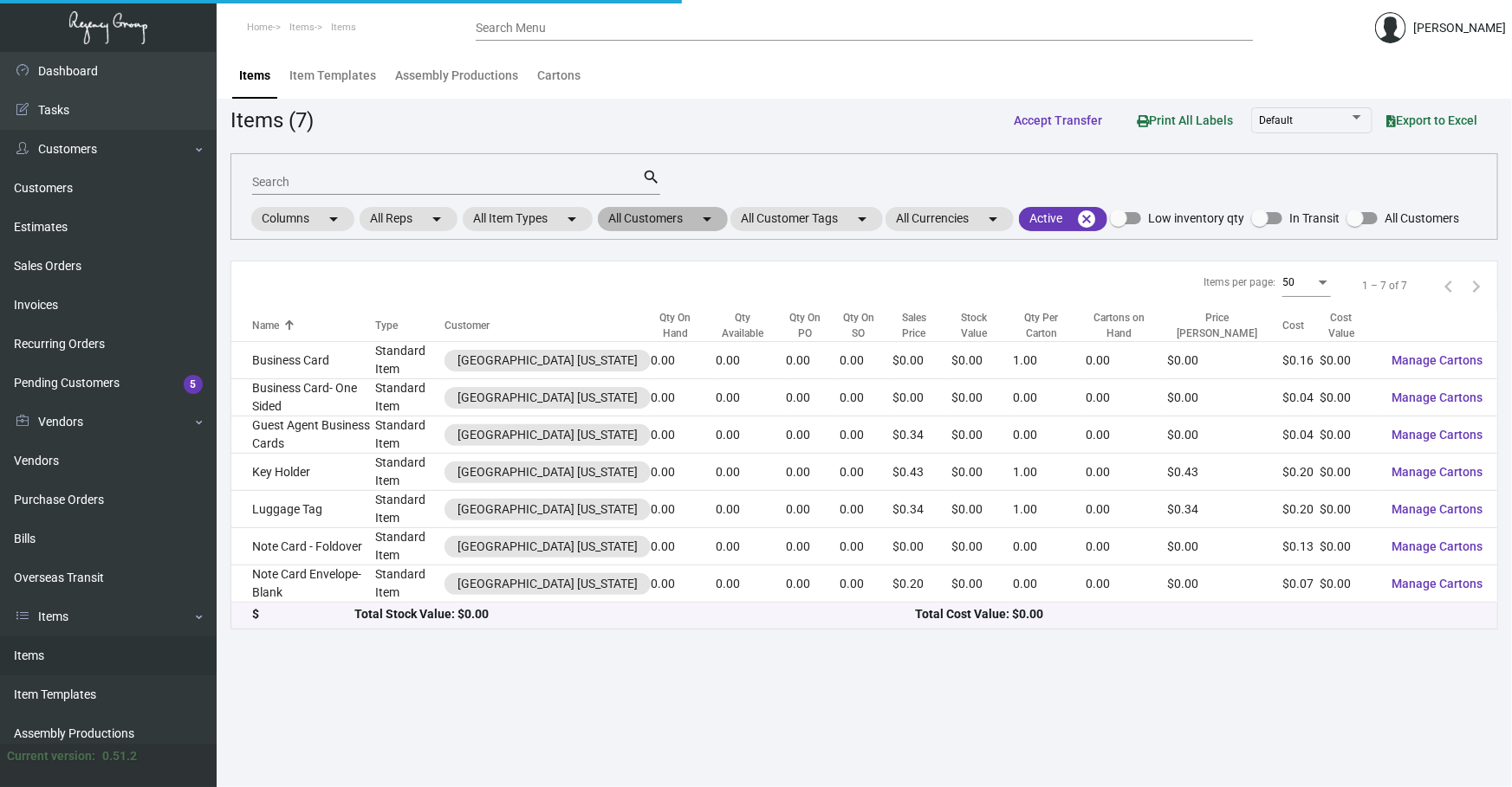
click at [717, 209] on mat-icon "arrow_drop_down" at bounding box center [708, 220] width 21 height 21
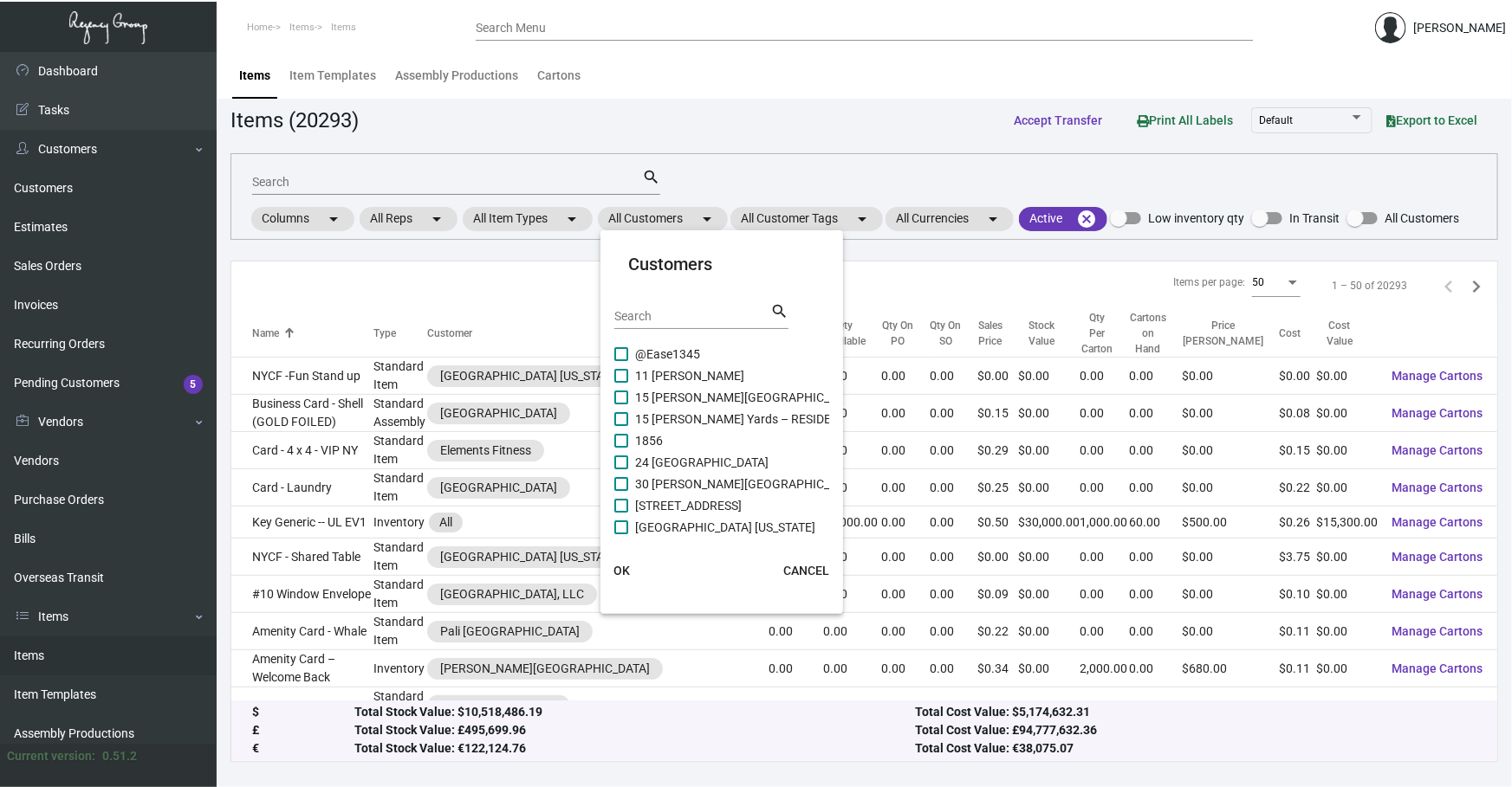
click at [703, 316] on input "Search" at bounding box center [692, 317] width 156 height 14
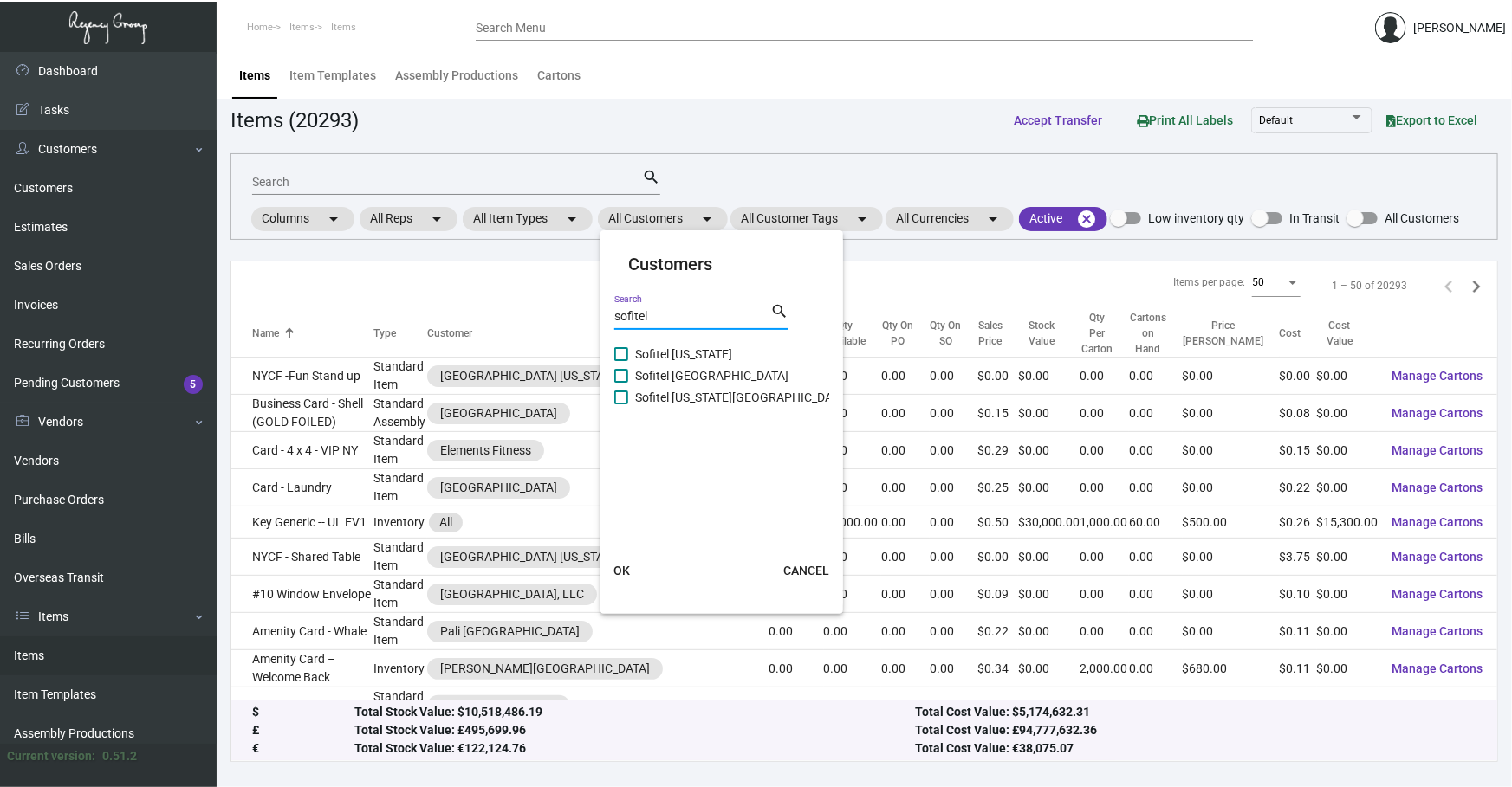
type input "sofitel"
click at [727, 356] on mat-checkbox "Sofitel [US_STATE]" at bounding box center [731, 355] width 235 height 22
click at [655, 344] on span "Sofitel [US_STATE]" at bounding box center [684, 355] width 97 height 21
click at [621, 361] on input "Sofitel [US_STATE]" at bounding box center [620, 361] width 1 height 1
checkbox input "true"
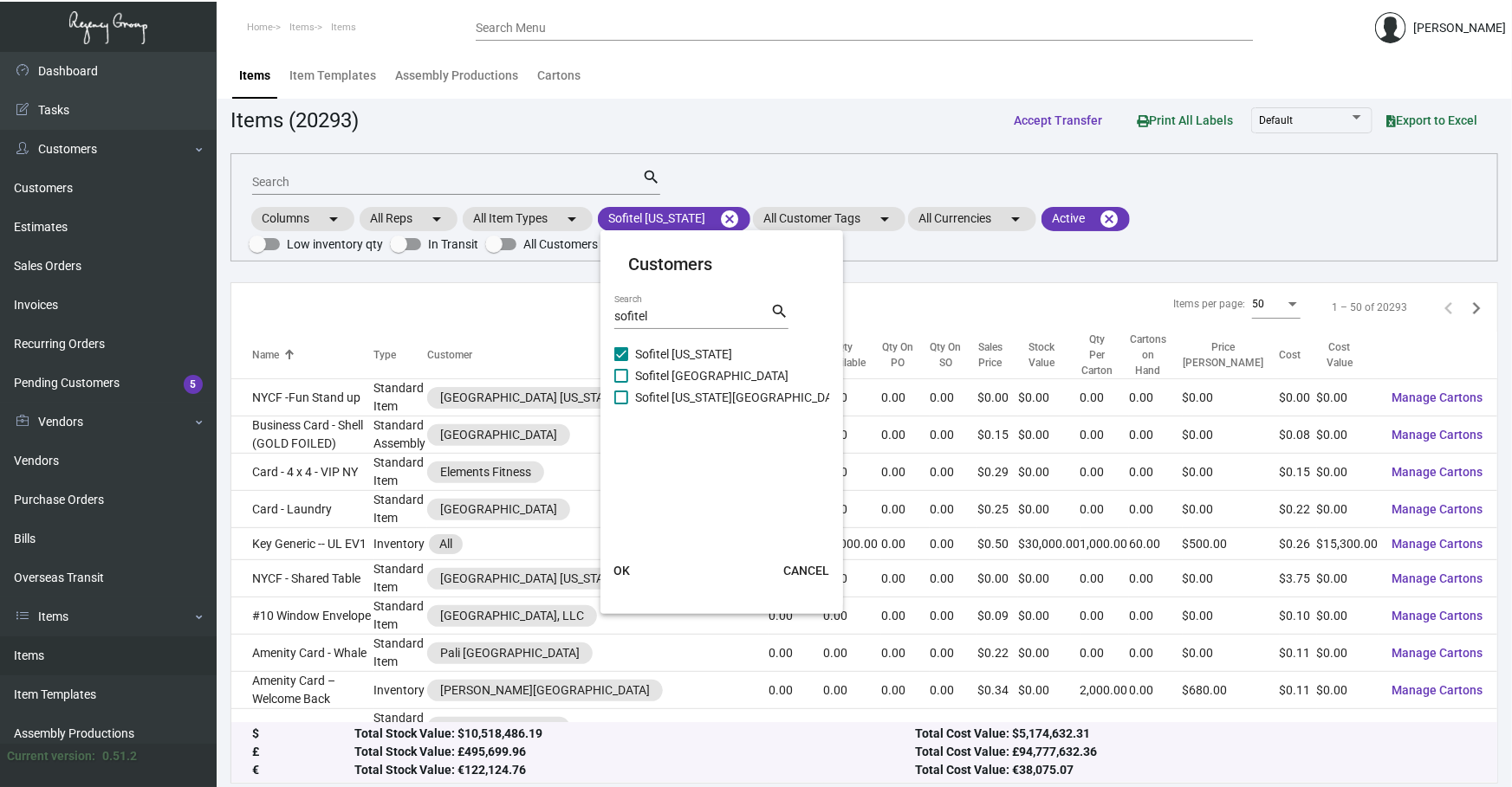
click at [628, 560] on button "OK" at bounding box center [621, 570] width 55 height 31
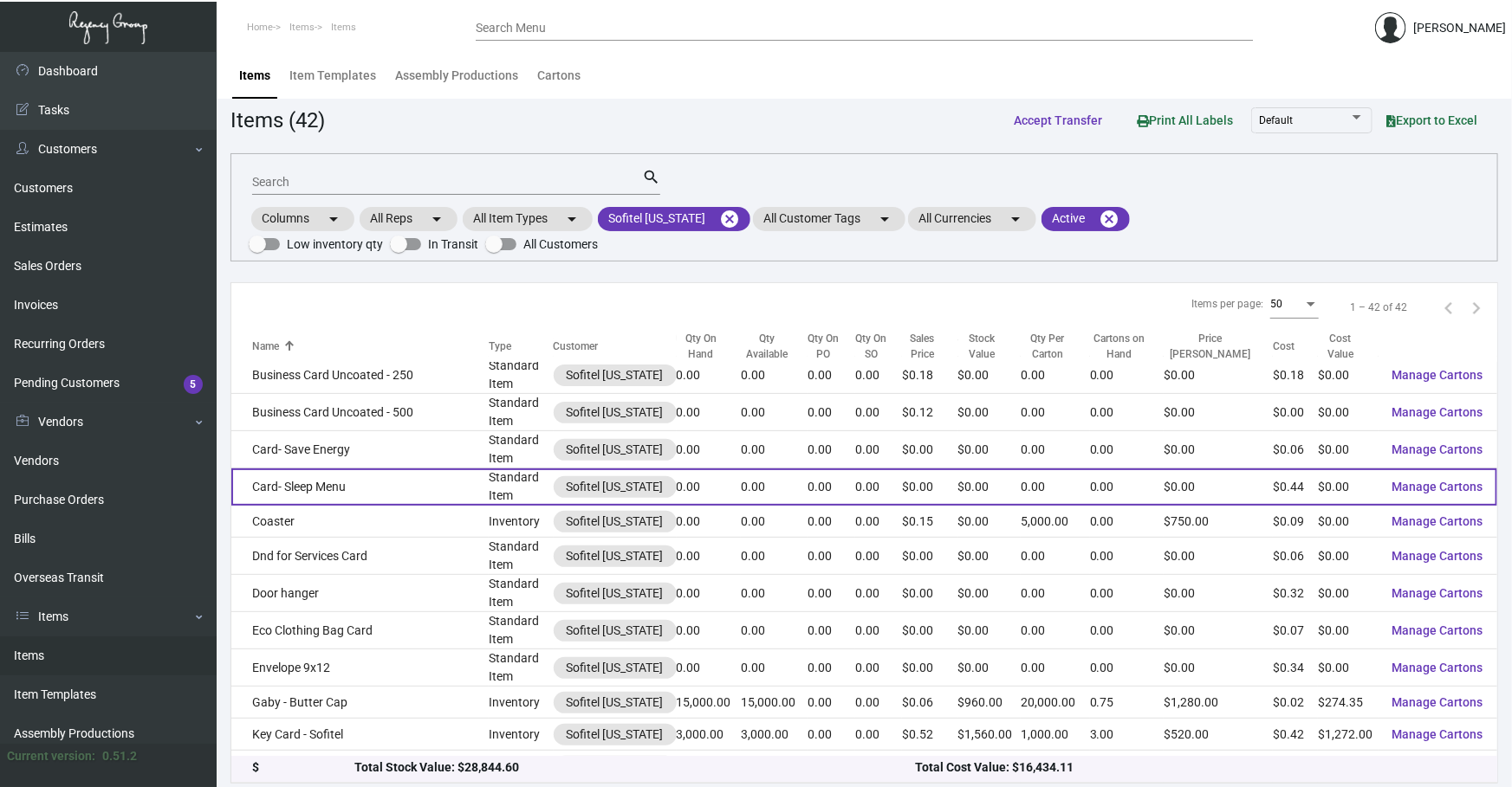
scroll to position [367, 0]
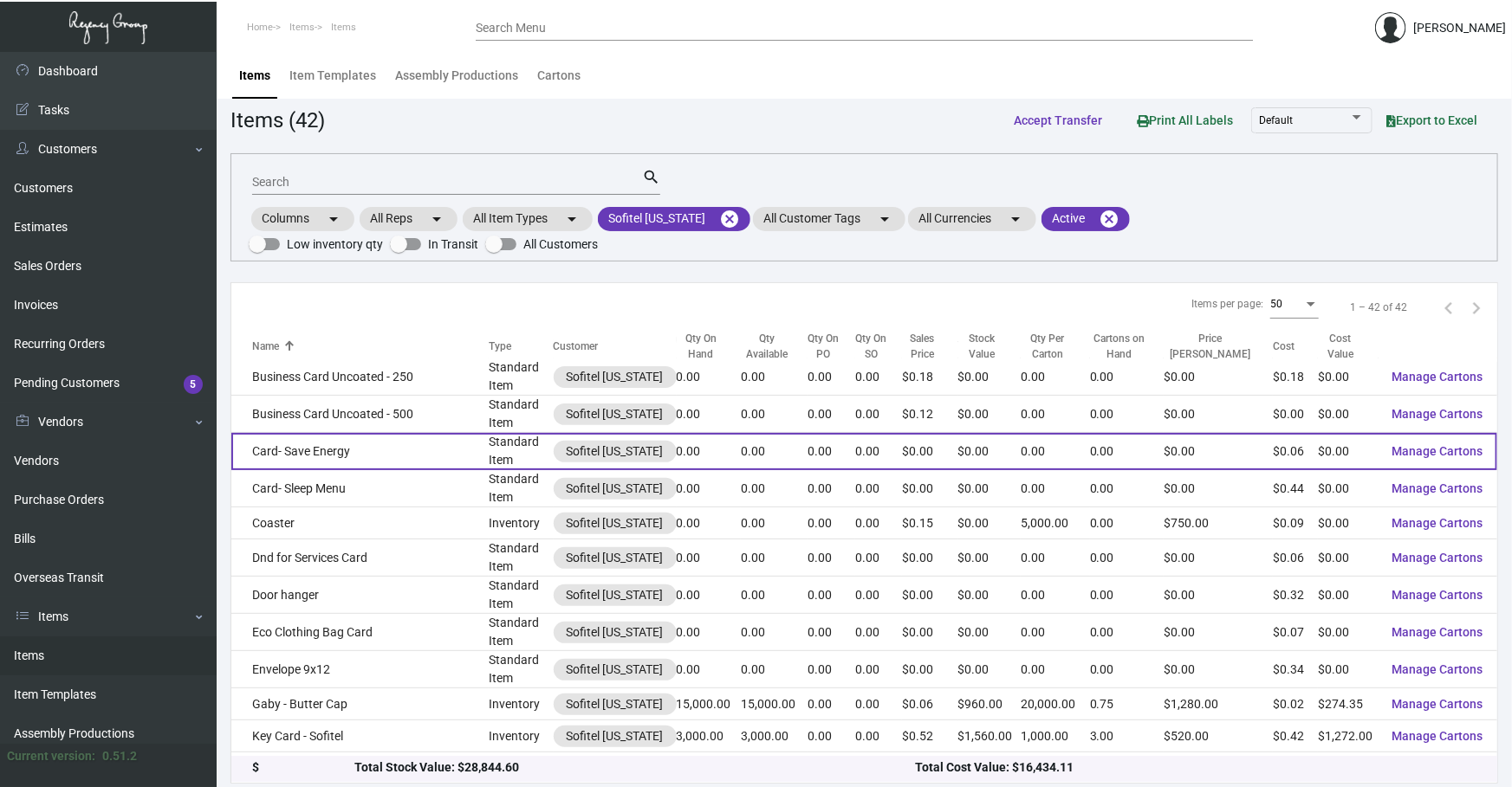
click at [377, 433] on td "Card- Save Energy" at bounding box center [359, 451] width 258 height 37
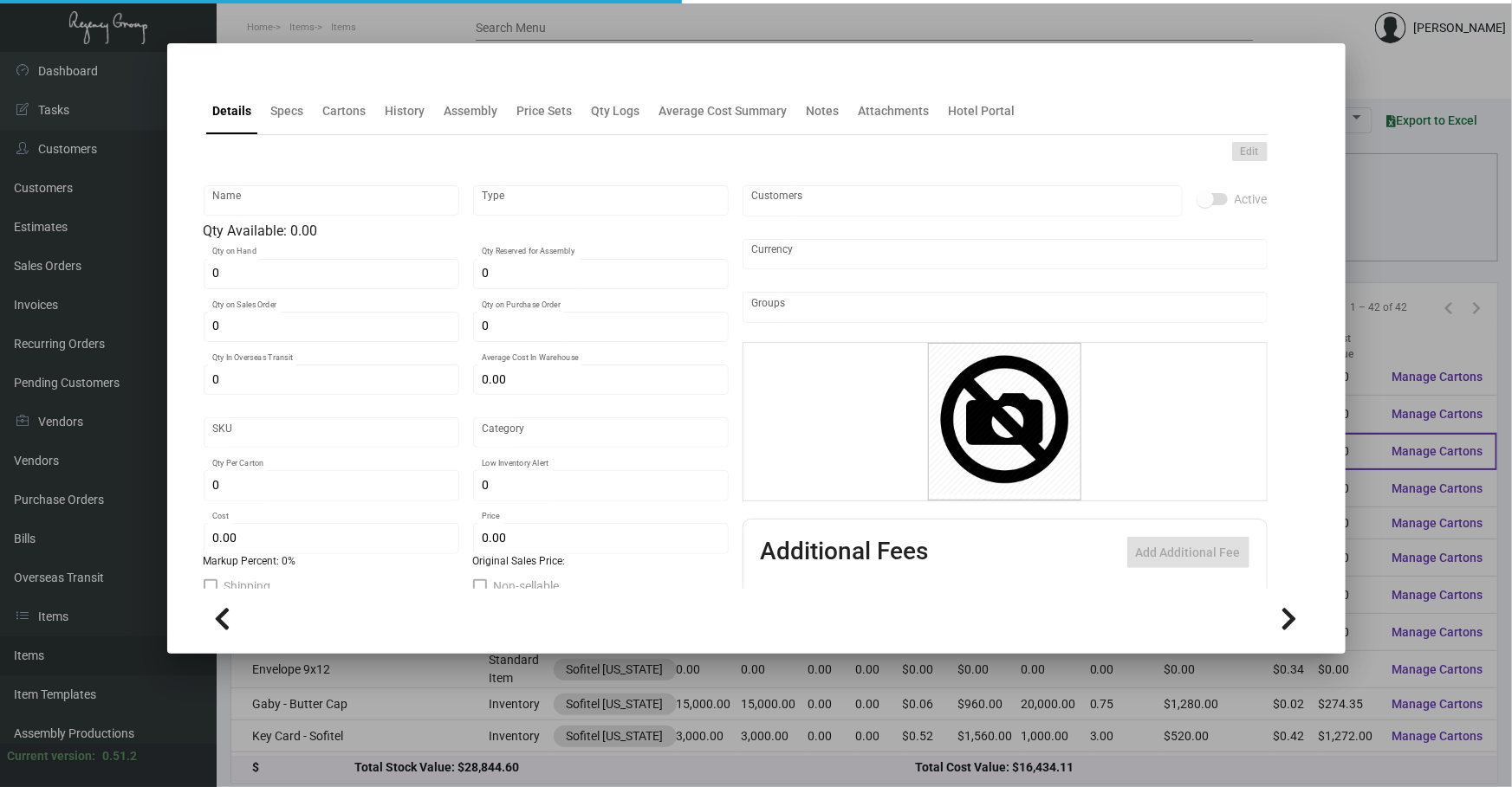
type input "Card- Save Energy"
type input "Standard Item"
type input "$ 0.00"
type input "Standard"
type input "$ 0.055"
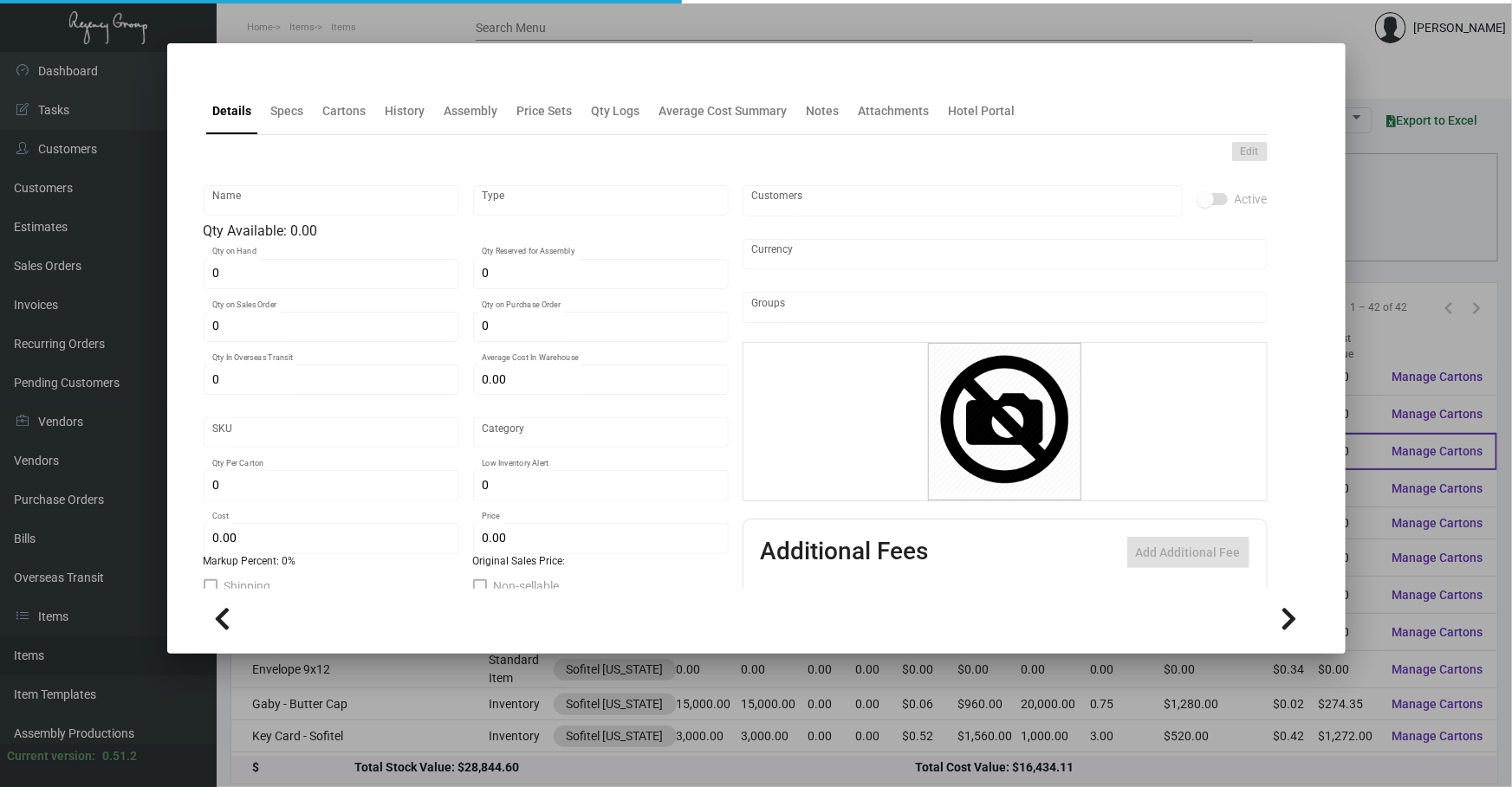
type input "$ 0.00"
checkbox input "true"
type input "United States Dollar $"
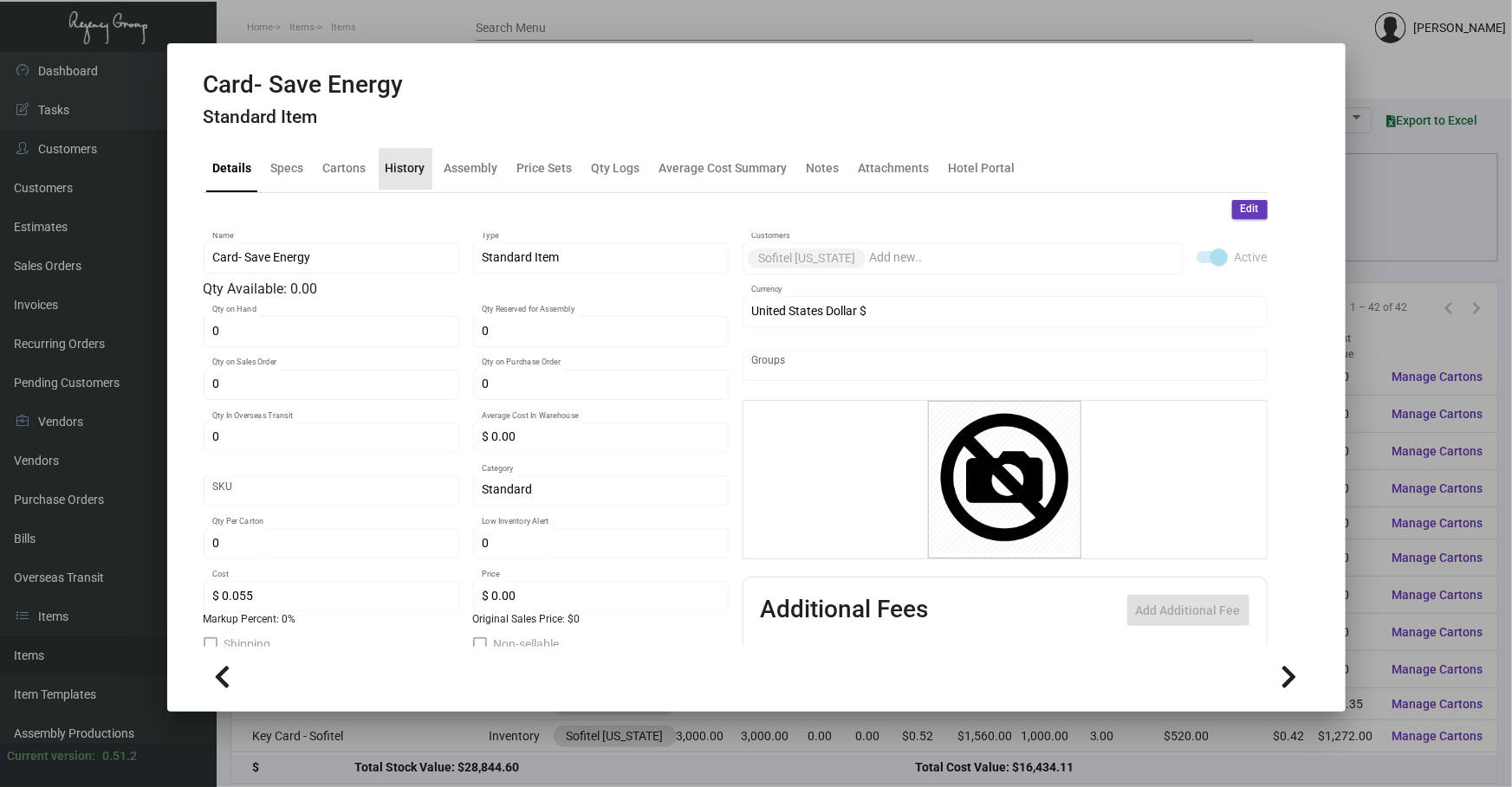
click at [393, 165] on div "History" at bounding box center [406, 168] width 40 height 18
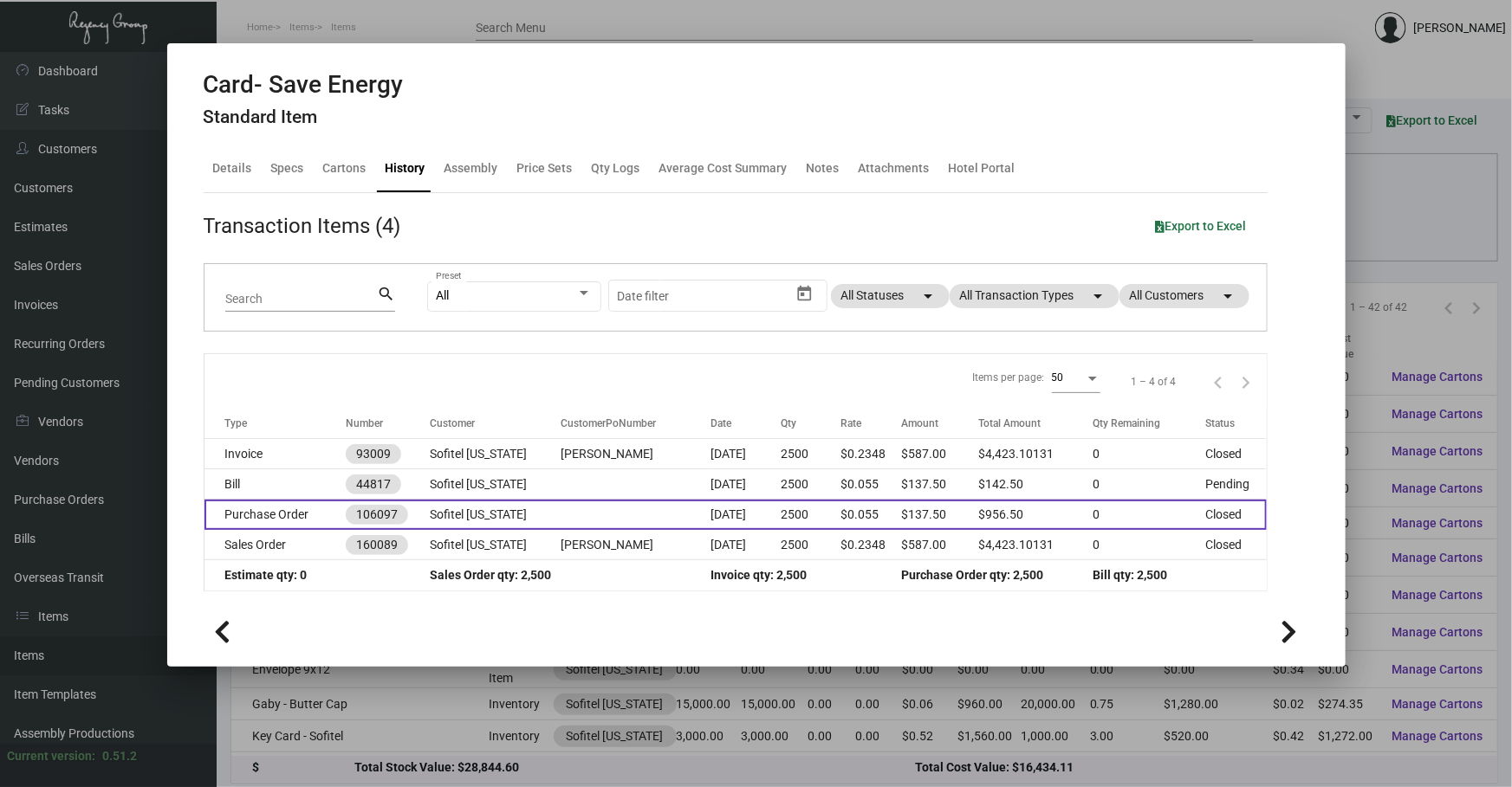
click at [459, 515] on td "Sofitel [US_STATE]" at bounding box center [495, 515] width 131 height 30
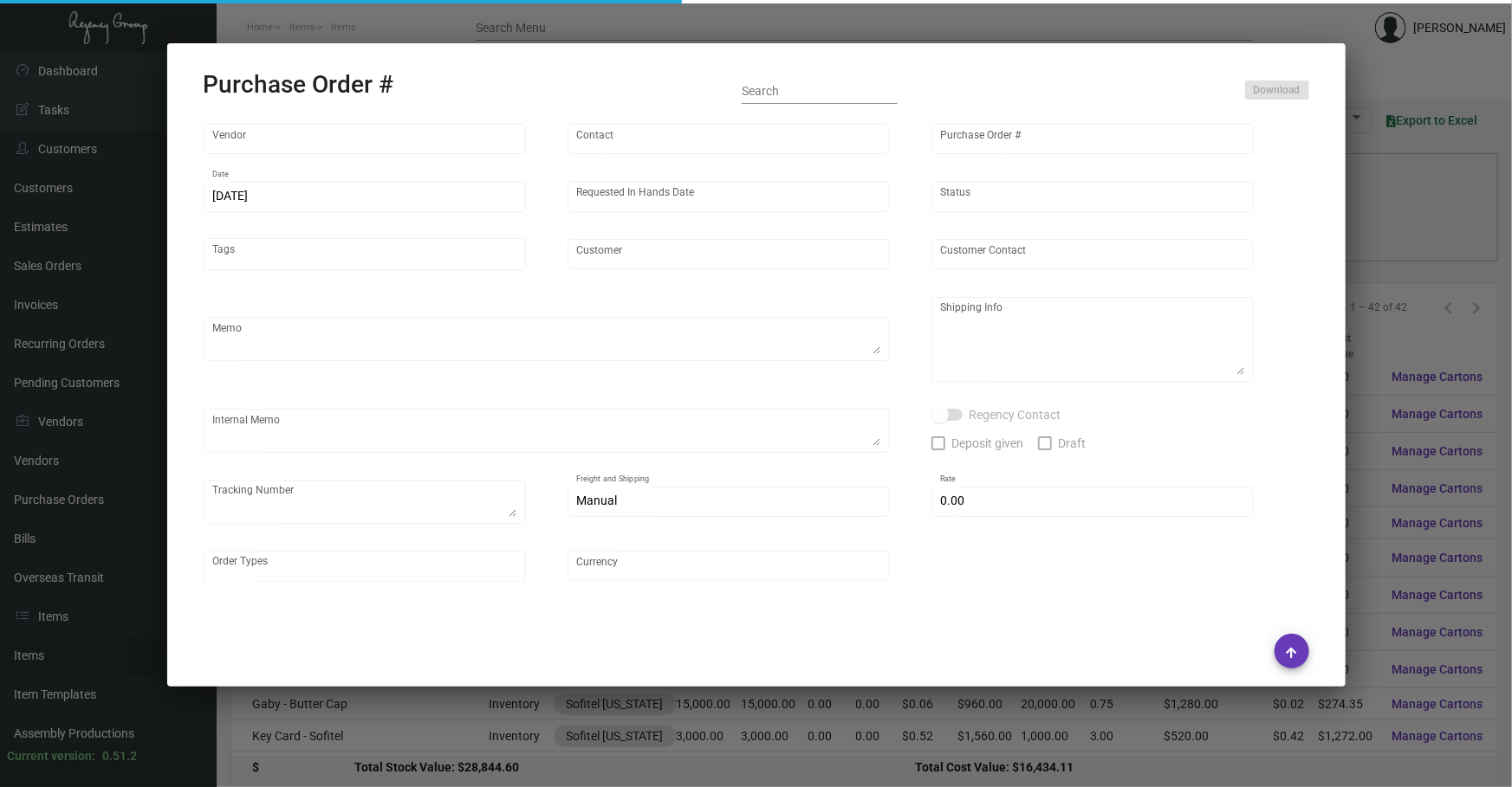
type input "[PERSON_NAME] Printing"
type input "[PERSON_NAME]"
type input "106097"
type input "[DATE]"
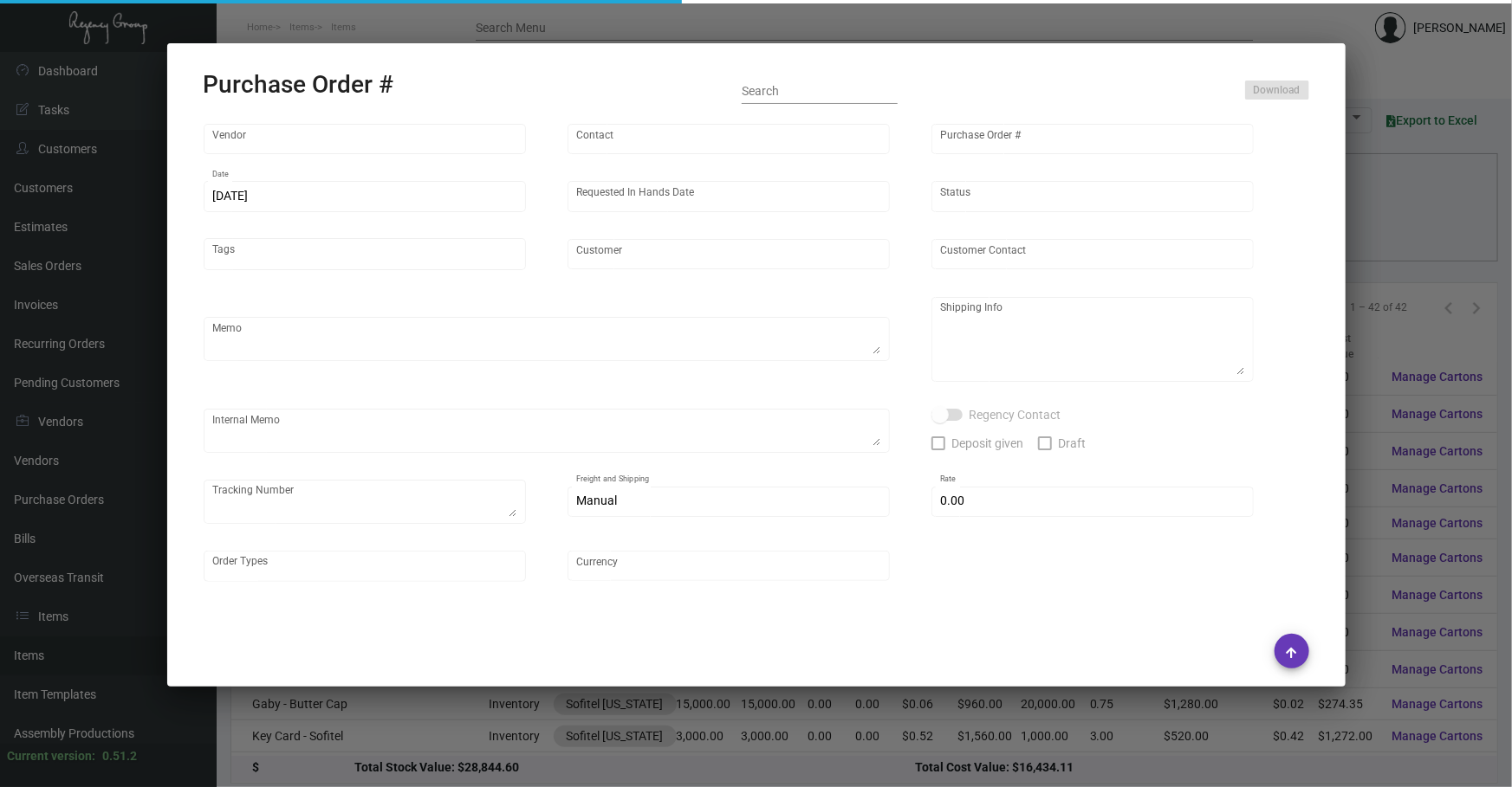
type input "Sofitel [US_STATE]"
type input "[PERSON_NAME]"
type textarea "***ANY PRICE DISCREPANCY MUST BE CALLED OUT PRIOR TO PROCEEDING WITH THIS ORDER…"
type textarea "Sofitel [US_STATE] - [PERSON_NAME] [STREET_ADDRESS][US_STATE]"
type input "$ 0.00"
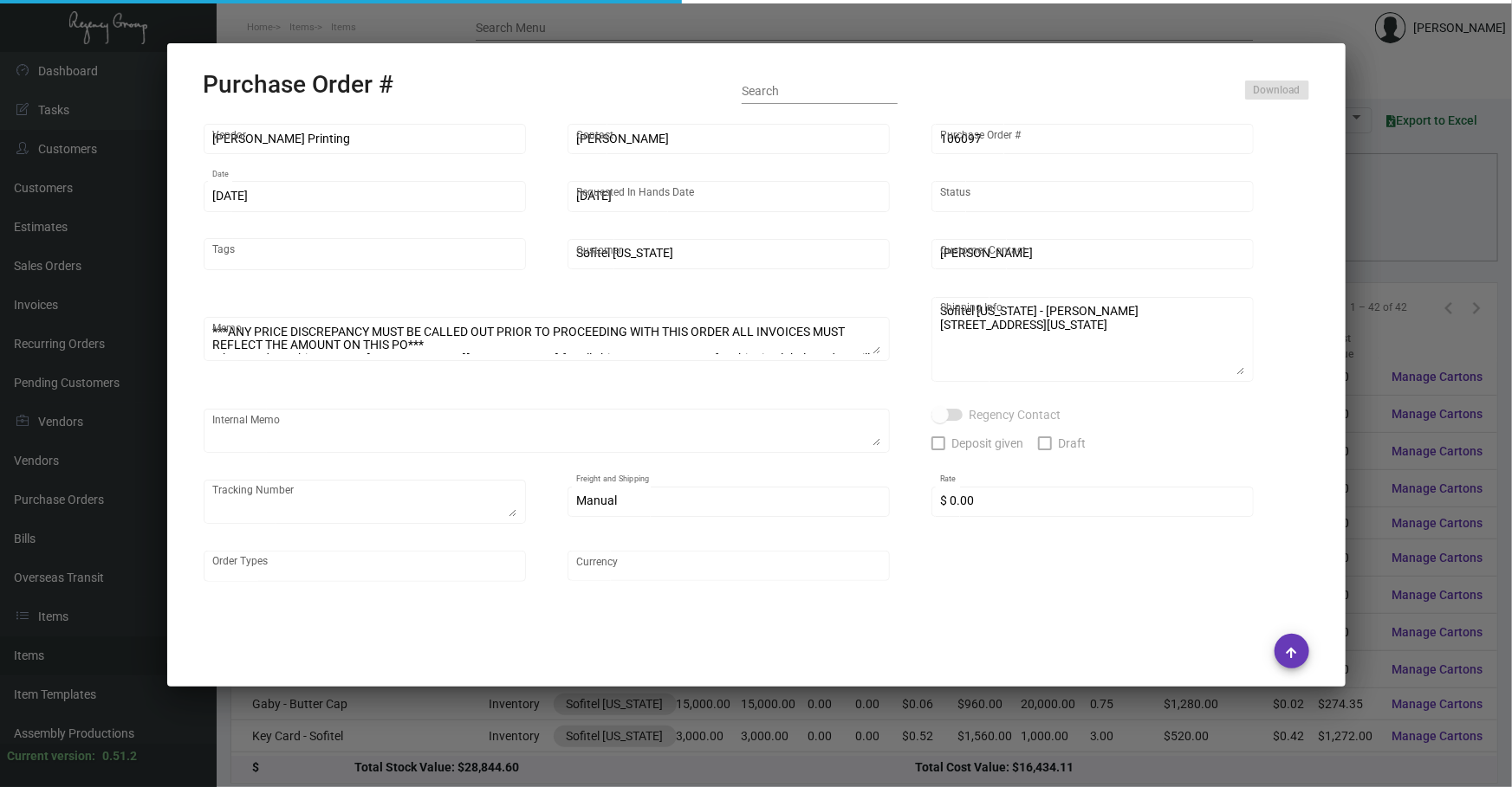
type input "United States Dollar $"
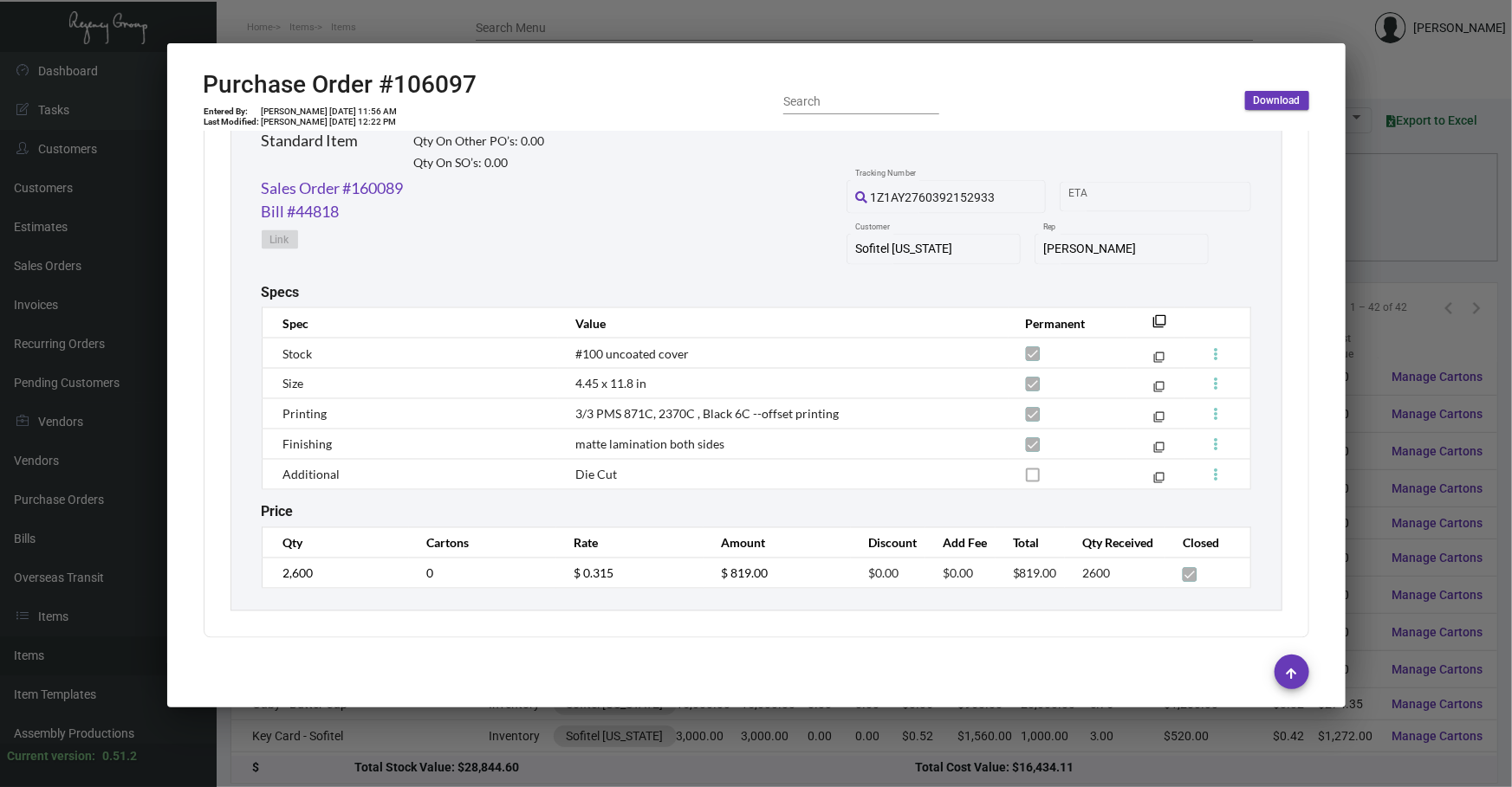
scroll to position [1430, 0]
